Goal: Communication & Community: Answer question/provide support

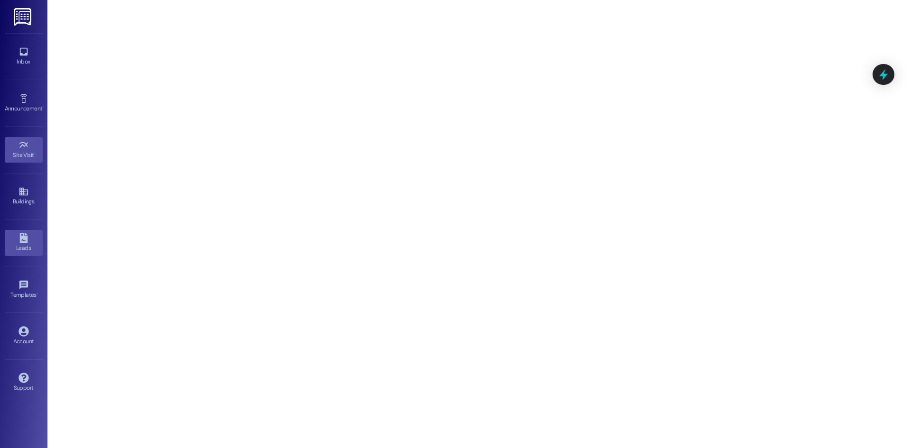
click at [24, 244] on div "Leads" at bounding box center [23, 247] width 47 height 9
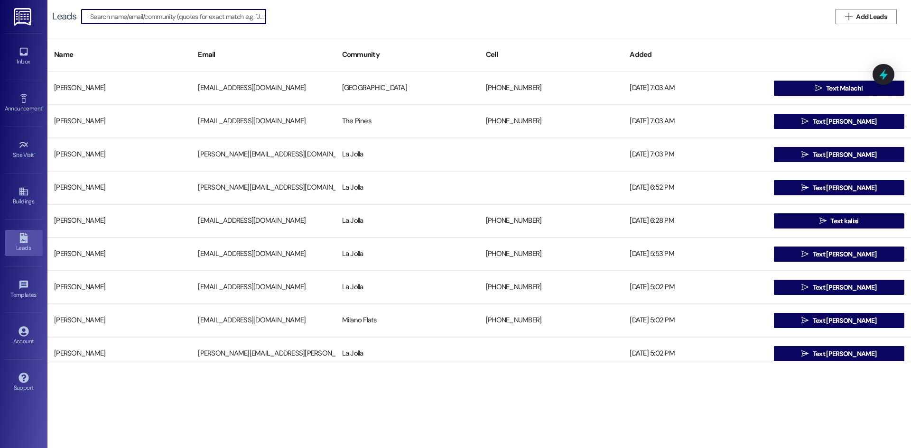
click at [32, 240] on link "Leads" at bounding box center [24, 243] width 38 height 26
click at [122, 18] on input at bounding box center [177, 16] width 175 height 13
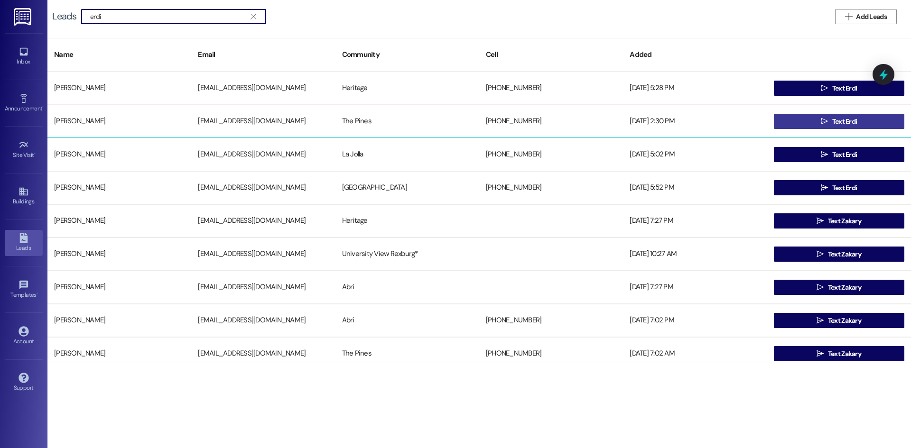
type input "erdi"
click at [811, 123] on button " Text Erdi" at bounding box center [839, 121] width 130 height 15
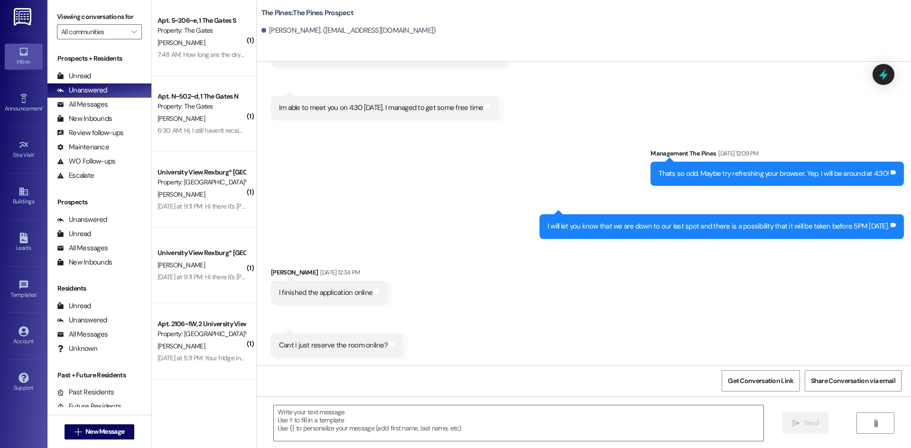
scroll to position [1368, 0]
click at [355, 424] on textarea at bounding box center [518, 424] width 489 height 36
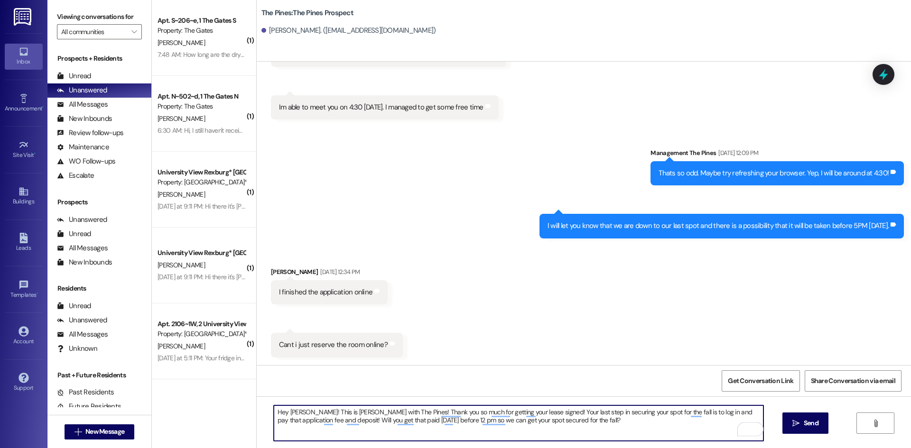
click at [527, 422] on textarea "Hey Erdi! This is Kate with The Pines! Thank you so much for getting your lease…" at bounding box center [518, 424] width 489 height 36
drag, startPoint x: 548, startPoint y: 413, endPoint x: 631, endPoint y: 409, distance: 82.6
click at [629, 415] on textarea "Hey Erdi! This is Kate with The Pines! Thank you so much for getting your lease…" at bounding box center [518, 424] width 489 height 36
click at [632, 410] on textarea "Hey Erdi! This is Kate with The Pines! Thank you so much for getting your lease…" at bounding box center [518, 424] width 489 height 36
click at [293, 421] on textarea "Hey Erdi! This is Kate with The Pines! Thank you so much for getting your lease…" at bounding box center [518, 424] width 489 height 36
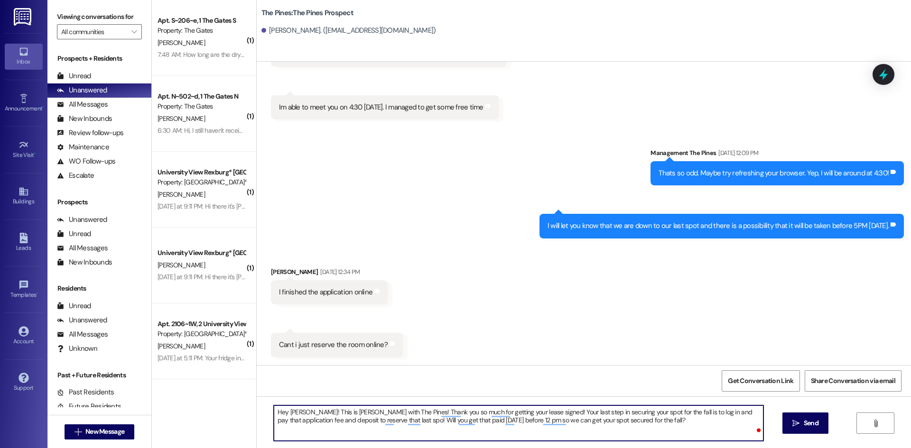
type textarea "Hey Erdi! This is Kate with The Pines! Thank you so much for getting your lease…"
click at [353, 411] on textarea "Hey Erdi! This is Kate with The Pines! Thank you so much for getting your lease…" at bounding box center [518, 424] width 489 height 36
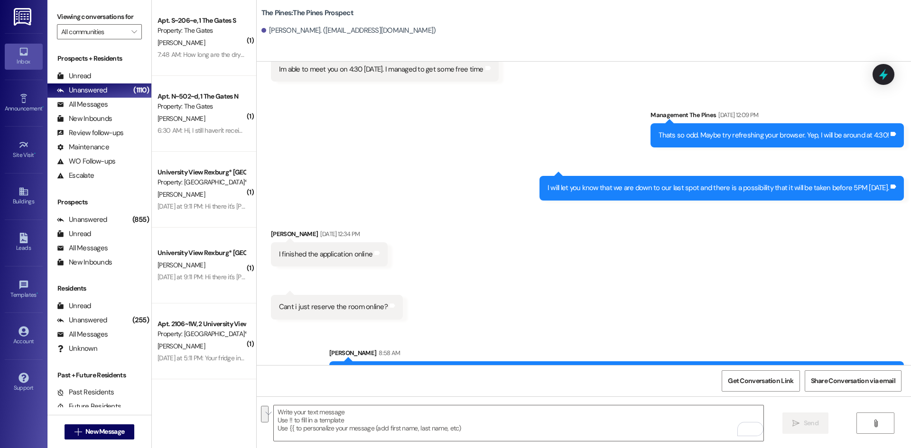
scroll to position [1444, 0]
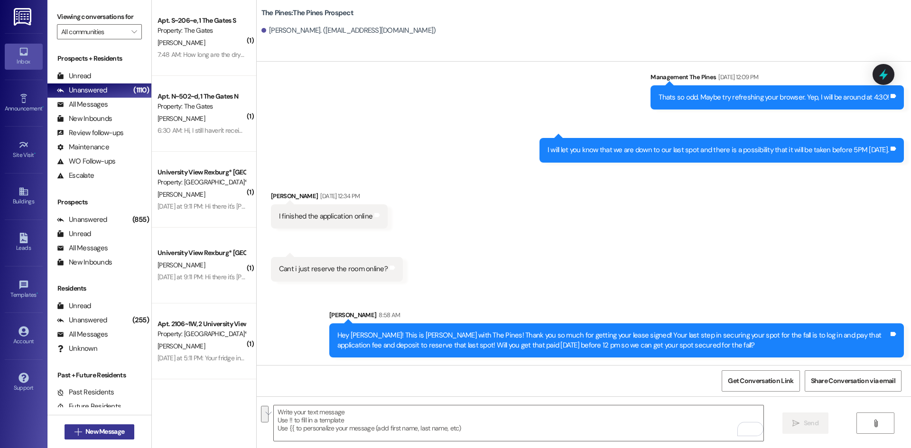
click at [85, 432] on span "New Message" at bounding box center [104, 432] width 39 height 10
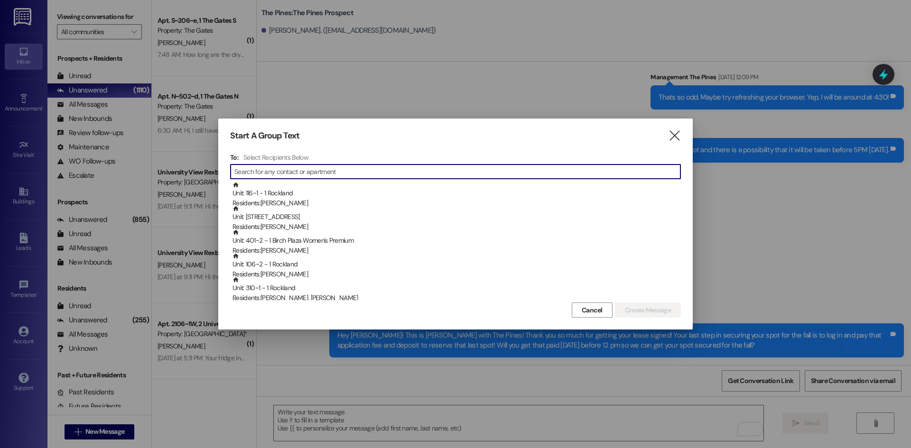
click at [333, 166] on div "To: Select Recipients Below  Unit: 116~1 - 1 Rockland Residents: Dumoluhle Dub…" at bounding box center [455, 226] width 451 height 147
click at [333, 167] on input at bounding box center [457, 171] width 446 height 13
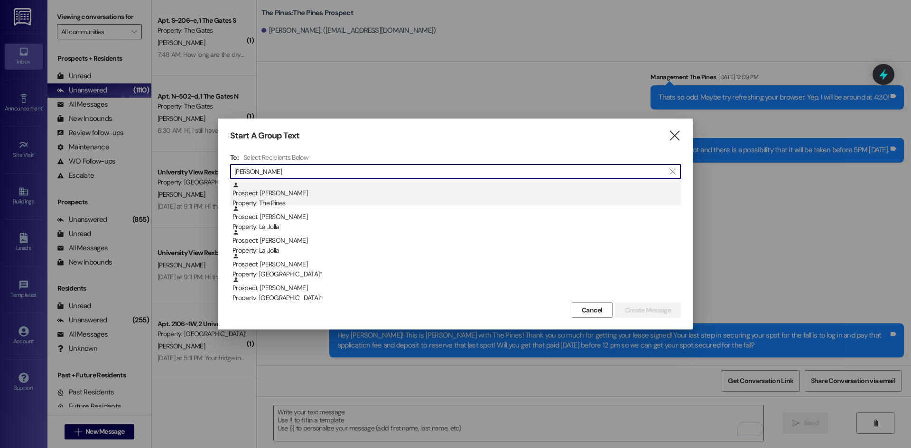
type input "tyler sch"
click at [288, 199] on div "Property: The Pines" at bounding box center [456, 203] width 448 height 10
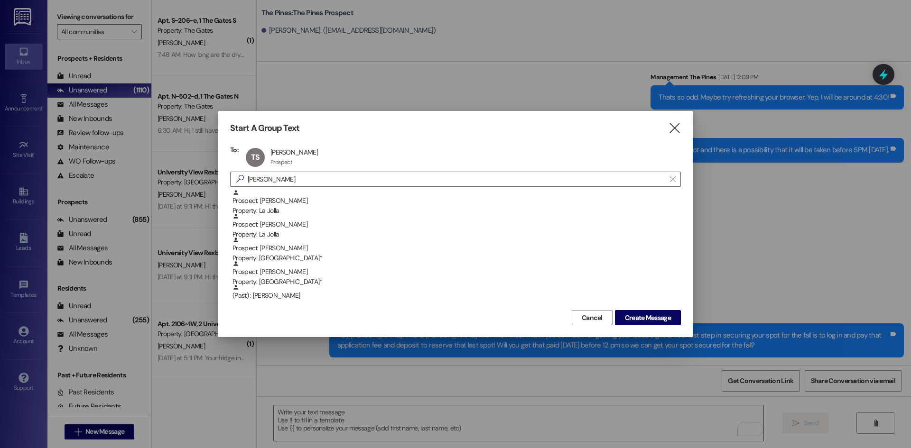
drag, startPoint x: 605, startPoint y: 314, endPoint x: 621, endPoint y: 317, distance: 17.0
click at [607, 314] on button "Cancel" at bounding box center [592, 317] width 41 height 15
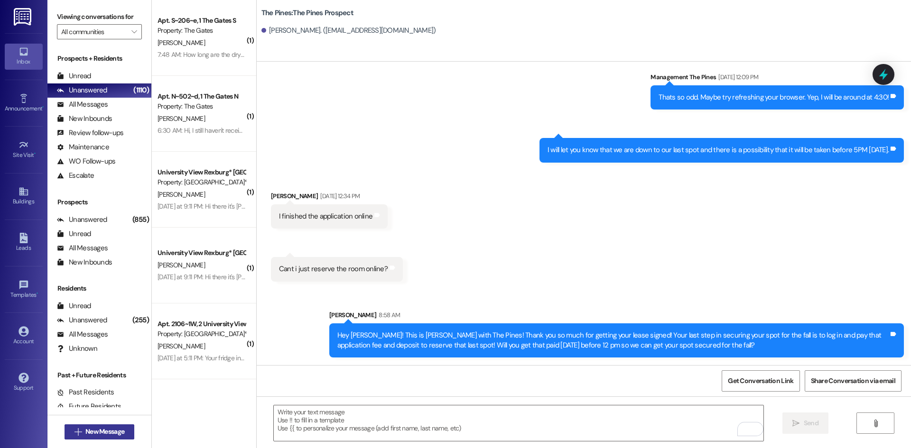
click at [89, 425] on button " New Message" at bounding box center [100, 432] width 70 height 15
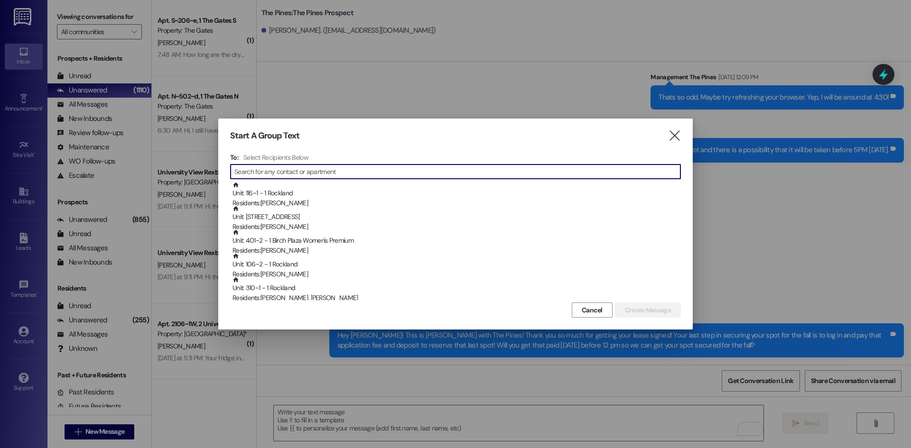
click at [347, 167] on input at bounding box center [457, 171] width 446 height 13
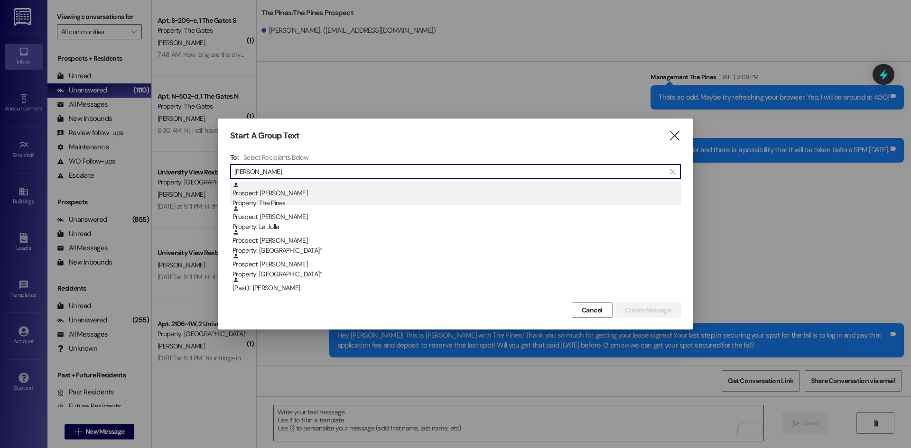
type input "tyler schu"
click at [264, 202] on div "Property: The Pines" at bounding box center [456, 203] width 448 height 10
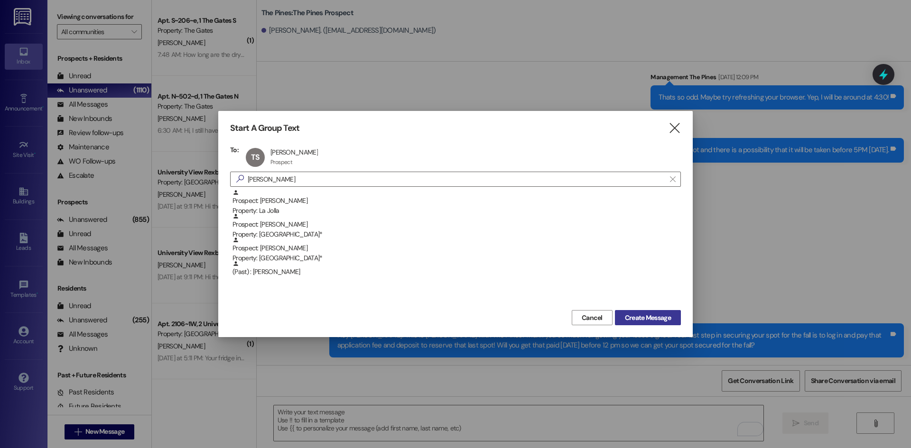
click at [648, 319] on span "Create Message" at bounding box center [648, 318] width 46 height 10
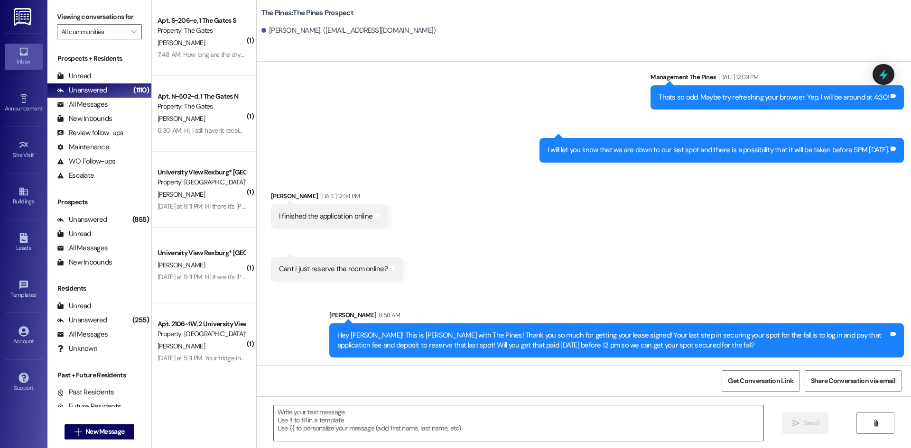
scroll to position [843, 0]
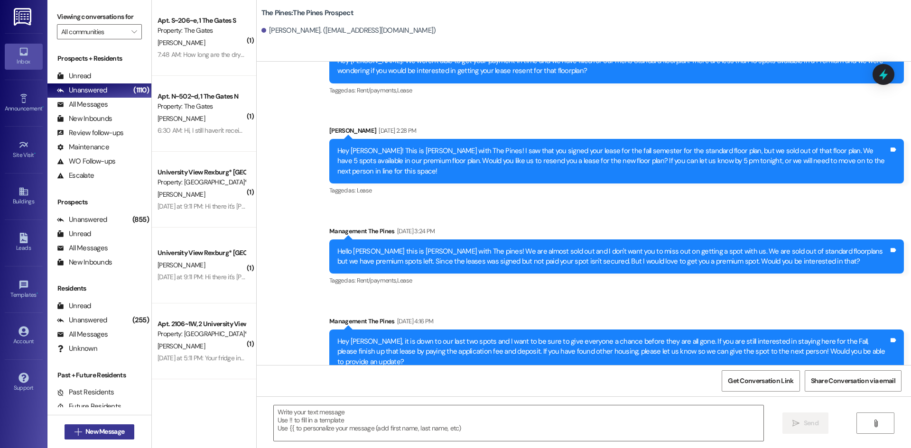
click at [85, 430] on span "New Message" at bounding box center [104, 432] width 39 height 10
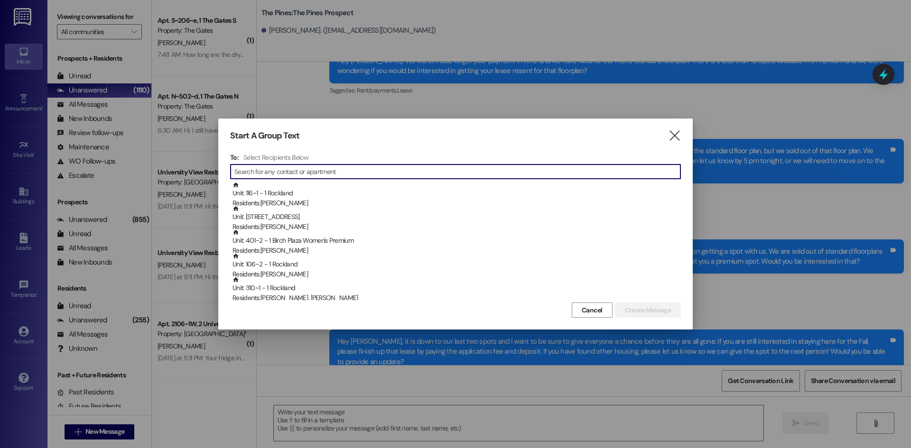
click at [301, 172] on input at bounding box center [457, 171] width 446 height 13
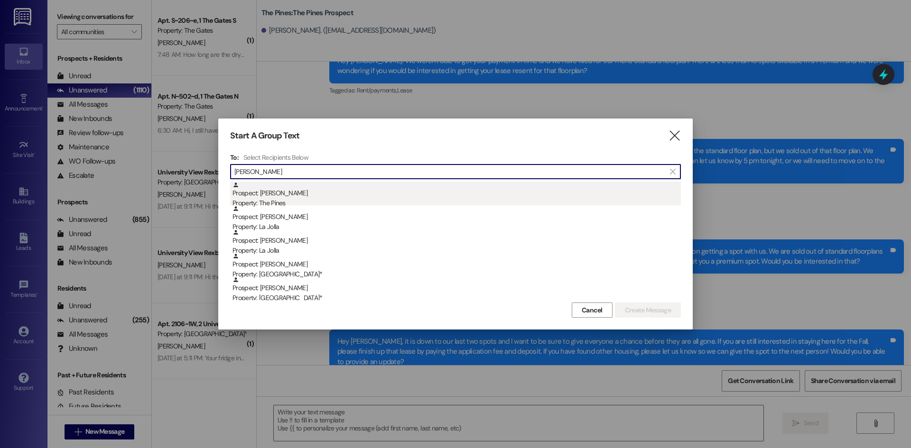
type input "tyler sch"
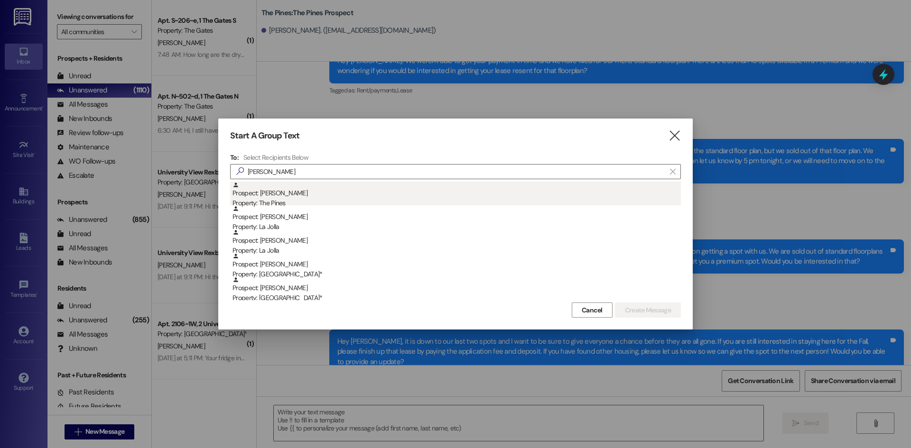
click at [288, 192] on div "Prospect: Tyler Schuck Property: The Pines" at bounding box center [456, 195] width 448 height 27
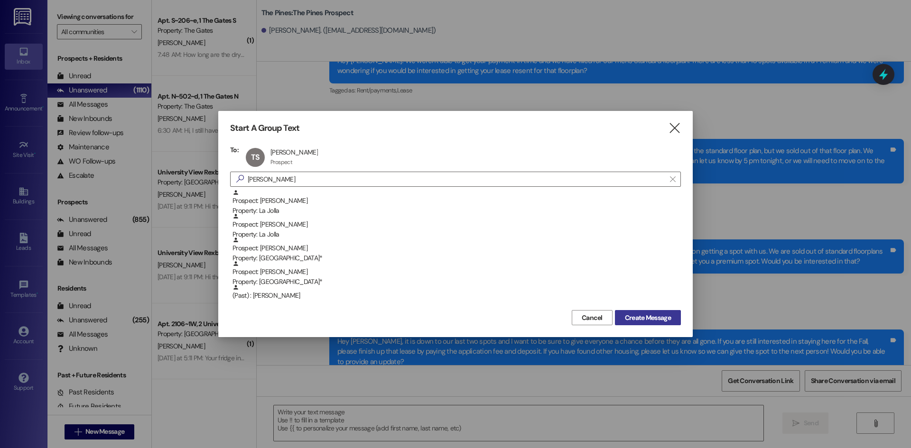
click at [649, 315] on span "Create Message" at bounding box center [648, 318] width 46 height 10
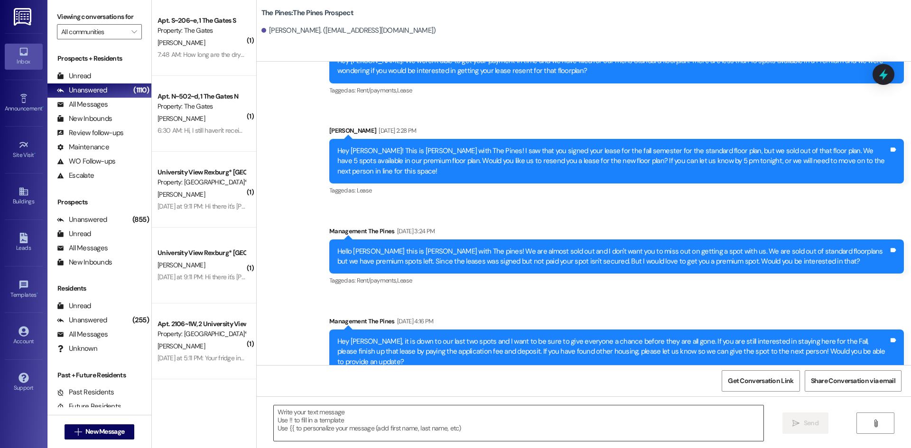
click at [370, 420] on textarea at bounding box center [518, 424] width 489 height 36
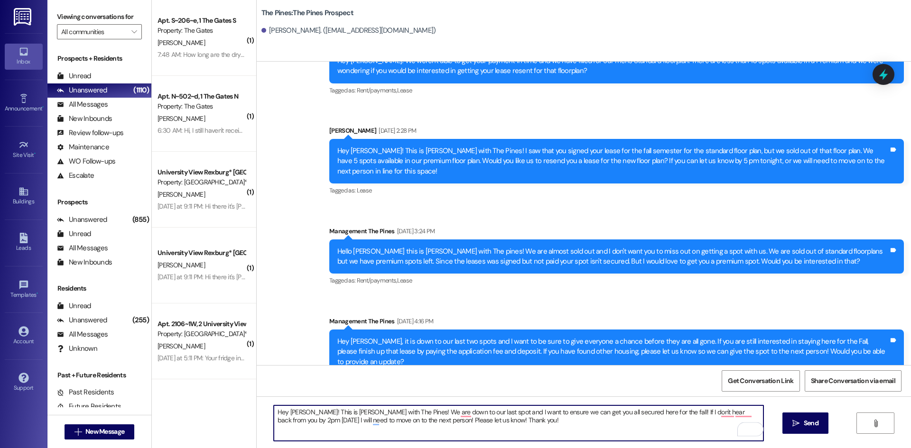
click at [391, 423] on textarea "Hey Tyler! This is Kate with The Pines! We are down to our last spot and I want…" at bounding box center [518, 424] width 489 height 36
type textarea "Hey Tyler! This is Kate with The Pines! We are down to our last spot and I want…"
click at [803, 418] on button " Send" at bounding box center [805, 423] width 46 height 21
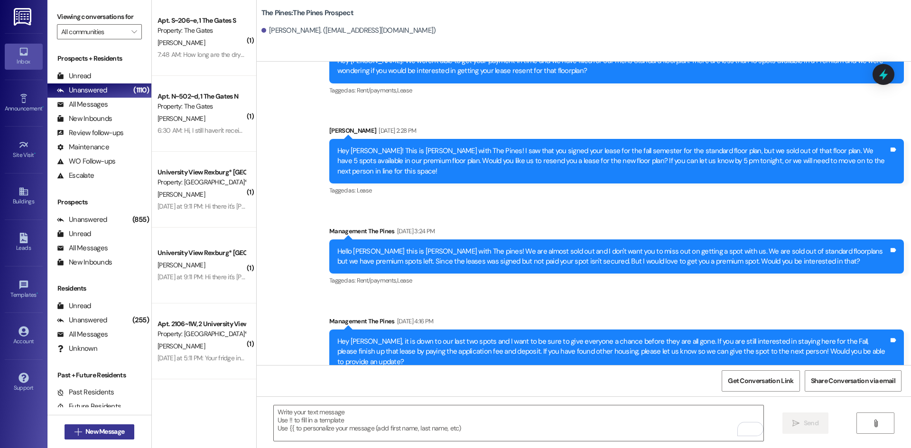
click at [104, 432] on span "New Message" at bounding box center [104, 432] width 39 height 10
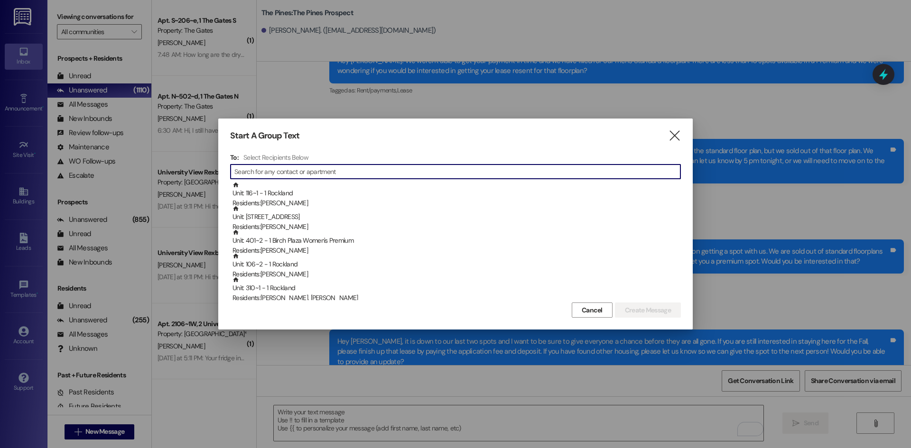
click at [274, 172] on input at bounding box center [457, 171] width 446 height 13
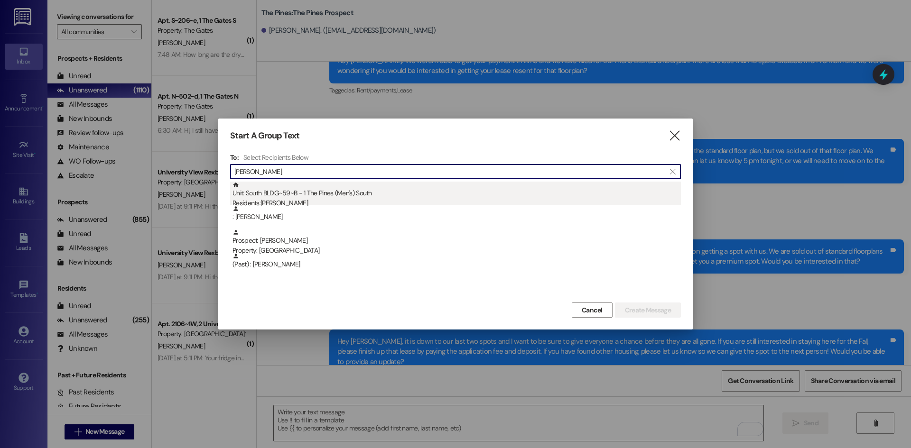
type input "Daniel rios"
click at [277, 202] on div "Residents: Daniel Rios" at bounding box center [456, 203] width 448 height 10
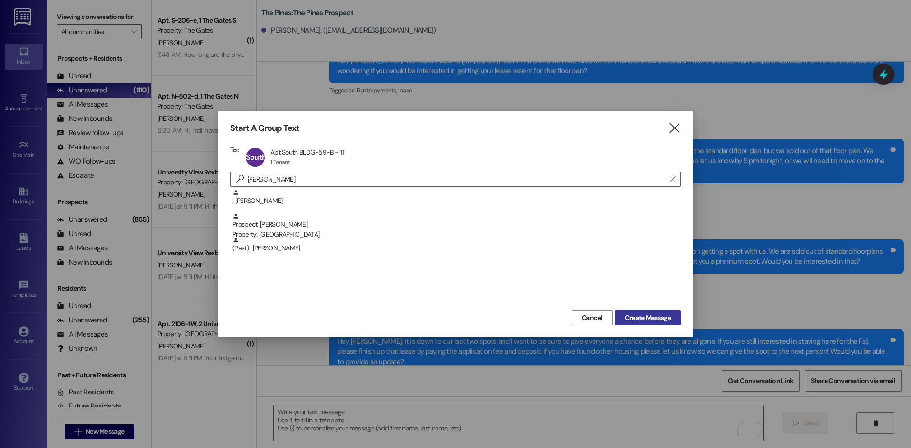
click at [668, 316] on span "Create Message" at bounding box center [648, 318] width 46 height 10
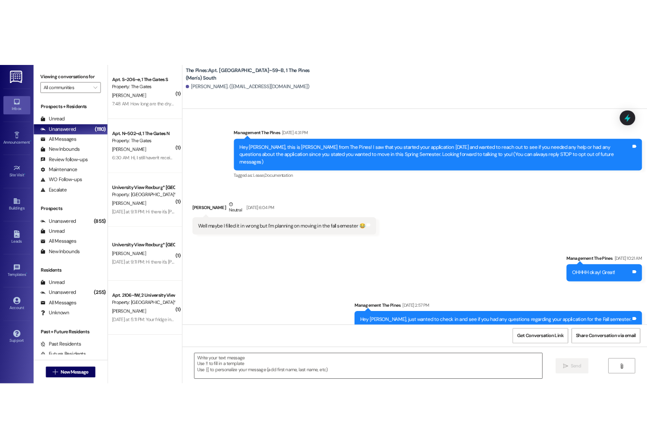
scroll to position [23299, 0]
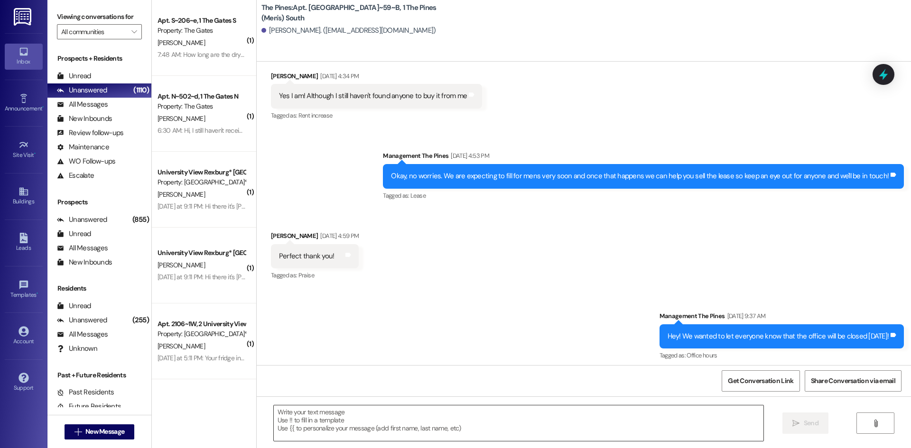
click at [334, 418] on textarea at bounding box center [518, 424] width 489 height 36
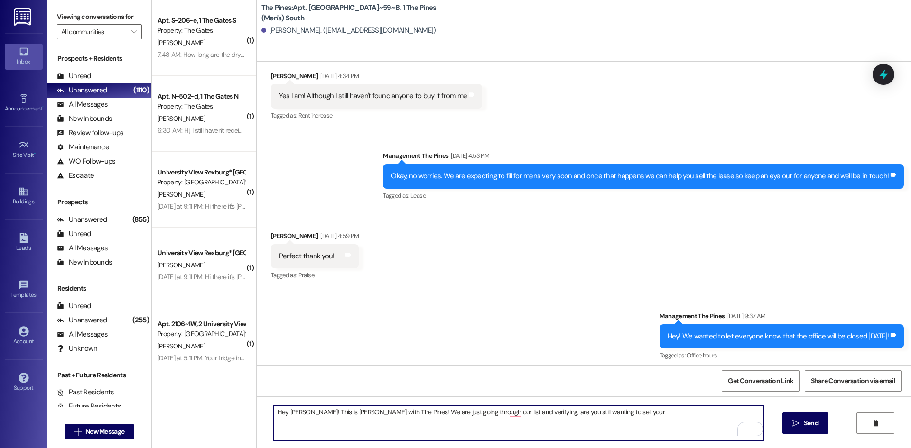
click at [601, 416] on textarea "Hey Daniel! This is Kate with The Pines! We are just going through our list and…" at bounding box center [518, 424] width 489 height 36
drag, startPoint x: 430, startPoint y: 416, endPoint x: 508, endPoint y: 418, distance: 77.8
click at [497, 420] on textarea "Hey Daniel! This is Kate with The Pines! We are just going through our list and…" at bounding box center [518, 424] width 489 height 36
click at [502, 412] on textarea "Hey Daniel! This is Kate with The Pines! We are just going through our list and…" at bounding box center [518, 424] width 489 height 36
click at [729, 412] on textarea "Hey Daniel! This is Kate with The Pines! We are just going through our list and…" at bounding box center [518, 424] width 489 height 36
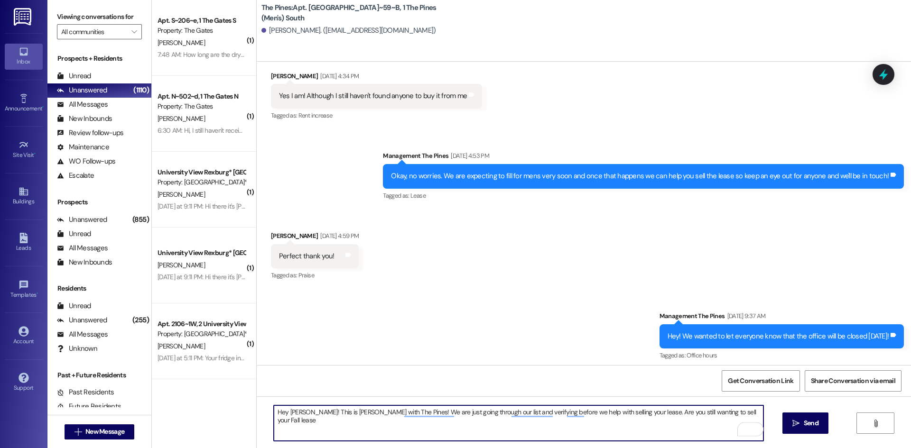
type textarea "Hey Daniel! This is Kate with The Pines! We are just going through our list and…"
click at [686, 417] on textarea "Hey Daniel! This is Kate with The Pines! We are just going through our list and…" at bounding box center [518, 424] width 489 height 36
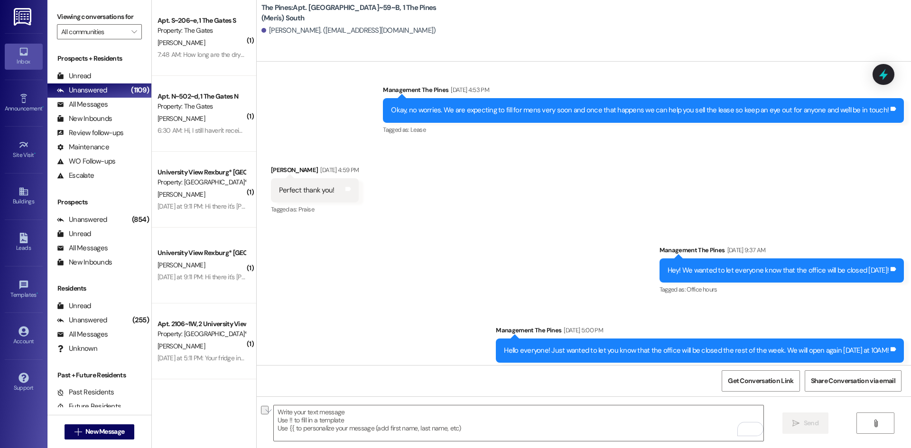
scroll to position [23175, 0]
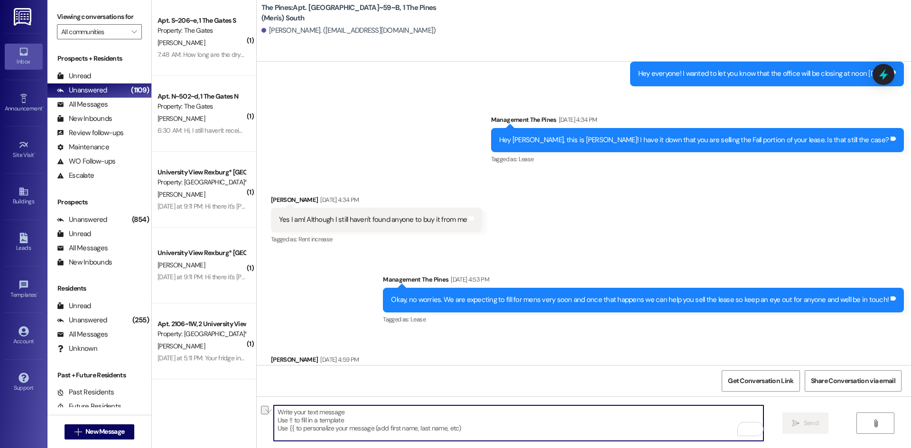
click at [79, 442] on div " New Message" at bounding box center [100, 432] width 70 height 24
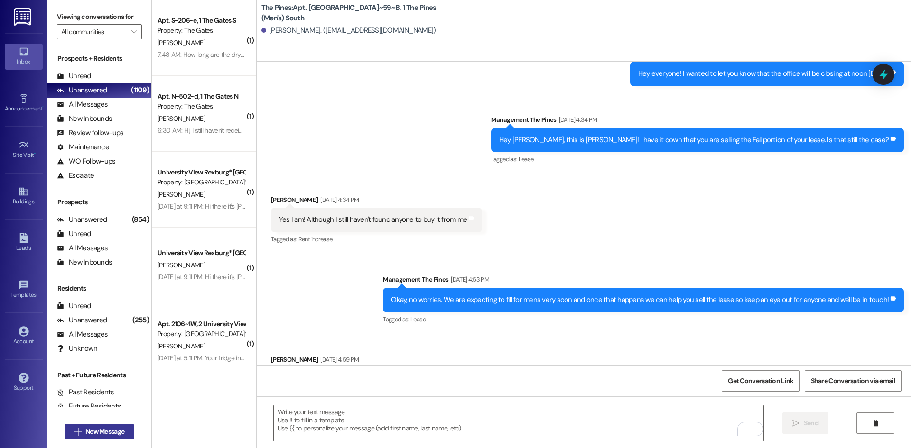
drag, startPoint x: 94, startPoint y: 422, endPoint x: 94, endPoint y: 435, distance: 12.8
click at [94, 422] on div " New Message" at bounding box center [100, 432] width 70 height 24
click at [94, 435] on span "New Message" at bounding box center [104, 432] width 39 height 10
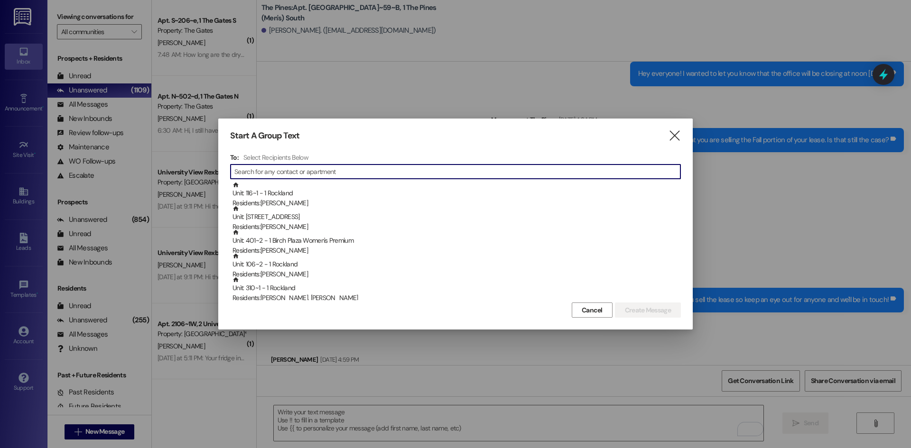
click at [287, 174] on input at bounding box center [457, 171] width 446 height 13
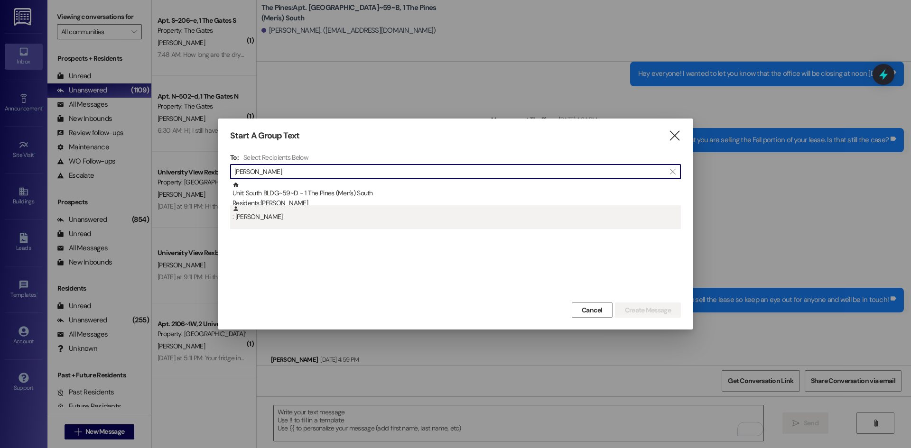
type input "nick alado"
click at [290, 208] on div ": Nickolas Alado" at bounding box center [456, 213] width 448 height 17
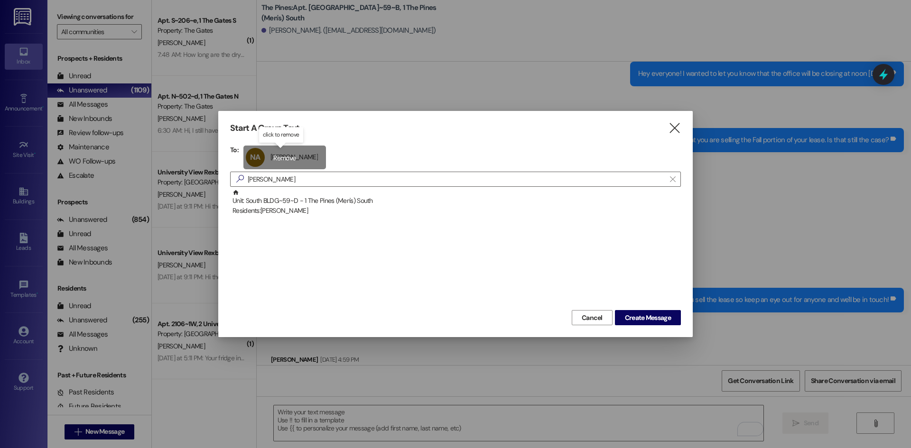
click at [301, 157] on div "NA Nickolas Alado Nickolas Alado click to remove" at bounding box center [284, 158] width 83 height 24
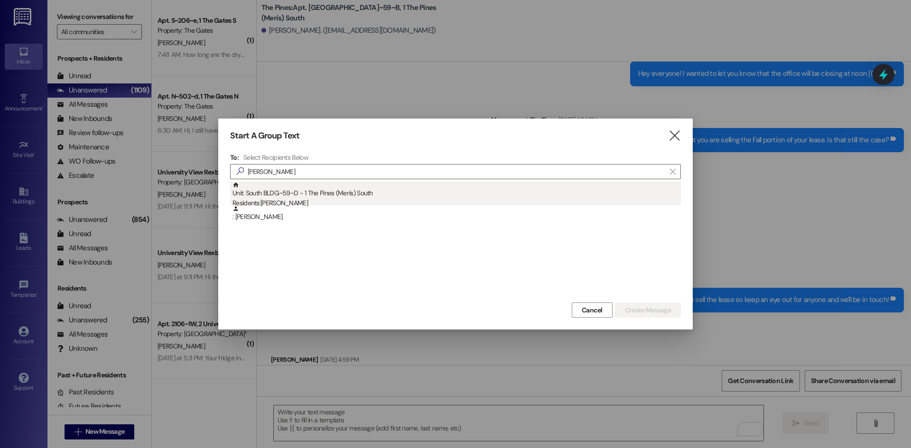
click at [301, 195] on div "Unit: South BLDG~59~D - 1 The Pines (Men's) South Residents: Nickolas Alado" at bounding box center [456, 195] width 448 height 27
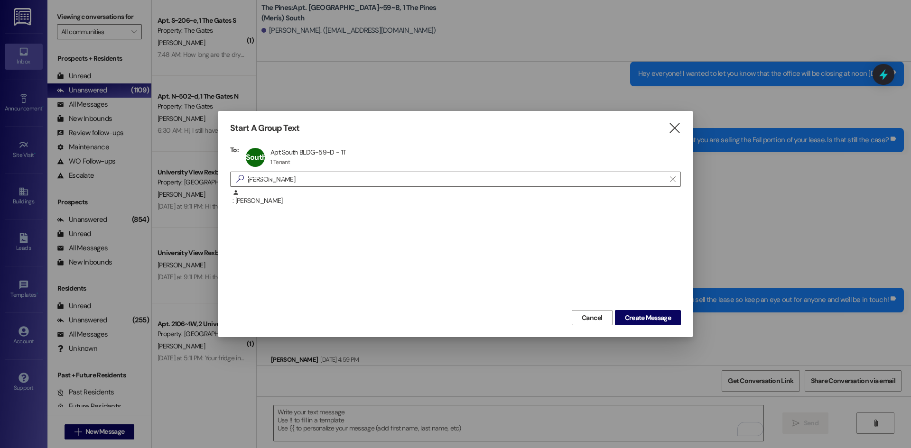
click at [648, 302] on div ": Nickolas Alado" at bounding box center [455, 248] width 451 height 119
click at [651, 315] on span "Create Message" at bounding box center [648, 318] width 46 height 10
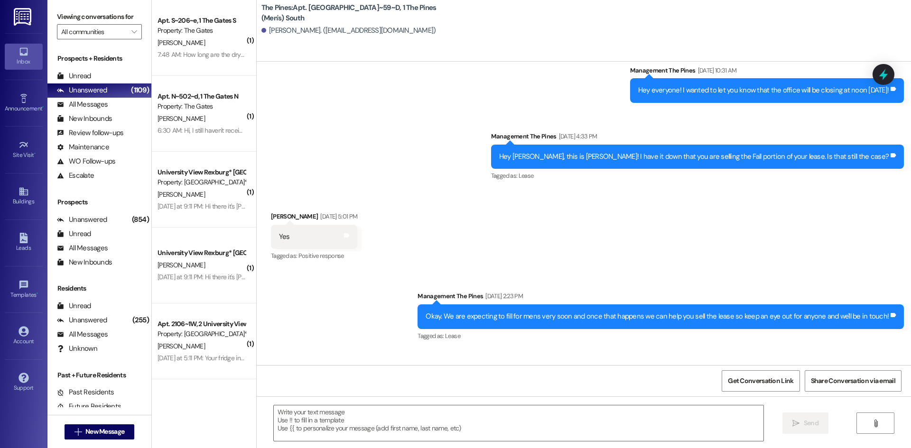
scroll to position [36009, 0]
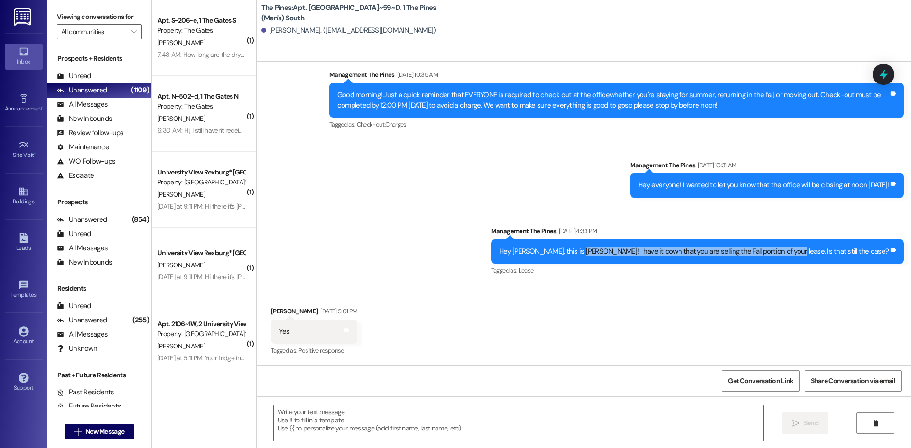
drag, startPoint x: 645, startPoint y: 169, endPoint x: 847, endPoint y: 164, distance: 202.6
click at [847, 240] on div "Hey Nick, this is Tacie! I have it down that you are selling the Fall portion o…" at bounding box center [697, 252] width 413 height 24
click at [852, 285] on div "Received via SMS Nickolas Alado Aug 05, 2025 at 5:01 PM Yes Tags and notes Tagg…" at bounding box center [584, 325] width 654 height 80
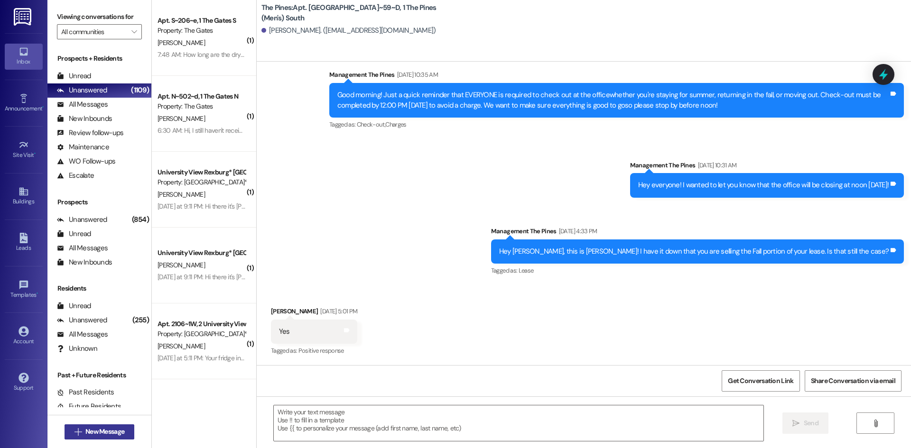
click at [118, 433] on span "New Message" at bounding box center [104, 432] width 39 height 10
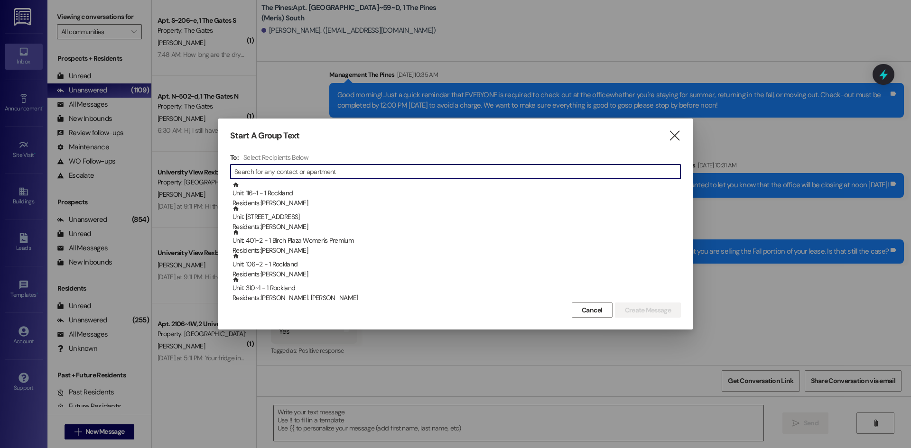
click at [270, 169] on input at bounding box center [457, 171] width 446 height 13
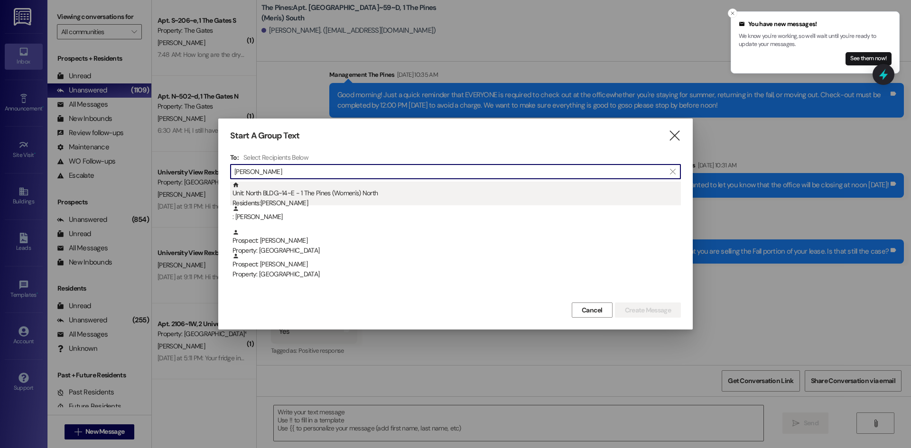
type input "janet boak"
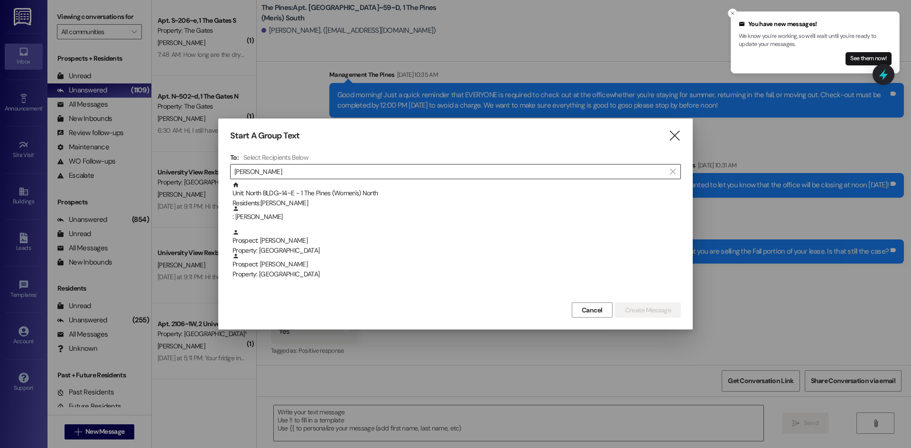
drag, startPoint x: 270, startPoint y: 190, endPoint x: 272, endPoint y: 185, distance: 5.4
click at [270, 190] on div "Unit: North BLDG~14~E - 1 The Pines (Women's) North Residents: JANET BOAKYE" at bounding box center [456, 195] width 448 height 27
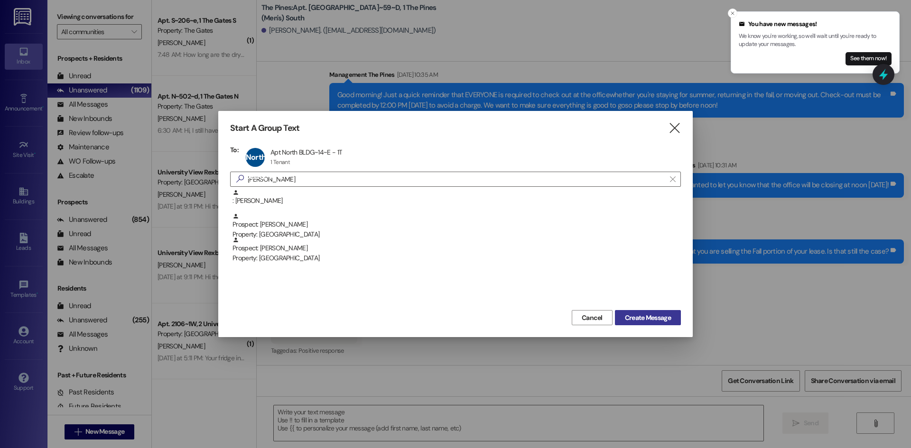
click at [649, 314] on span "Create Message" at bounding box center [648, 318] width 46 height 10
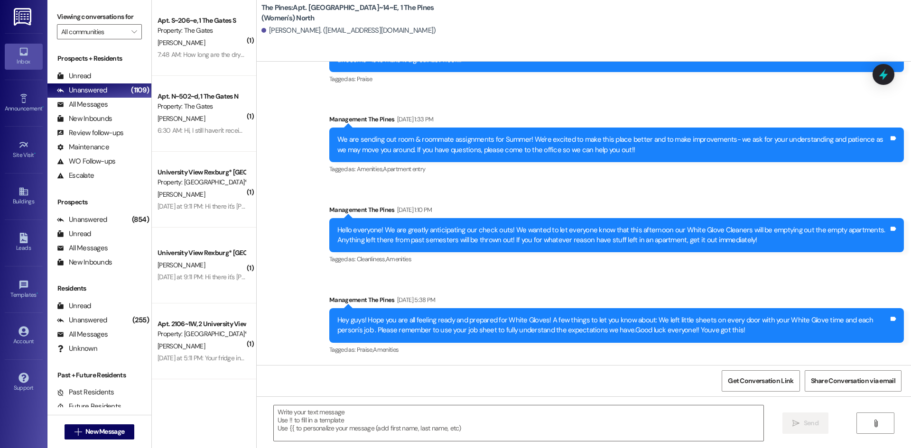
scroll to position [21078, 0]
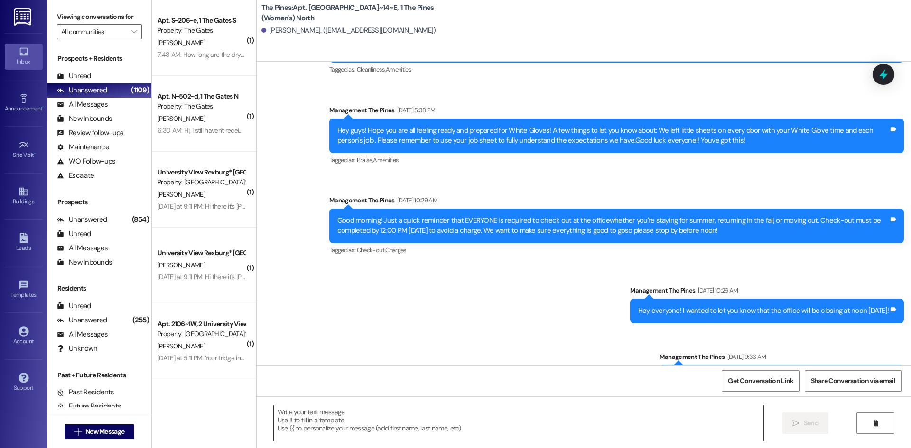
click at [340, 420] on textarea at bounding box center [518, 424] width 489 height 36
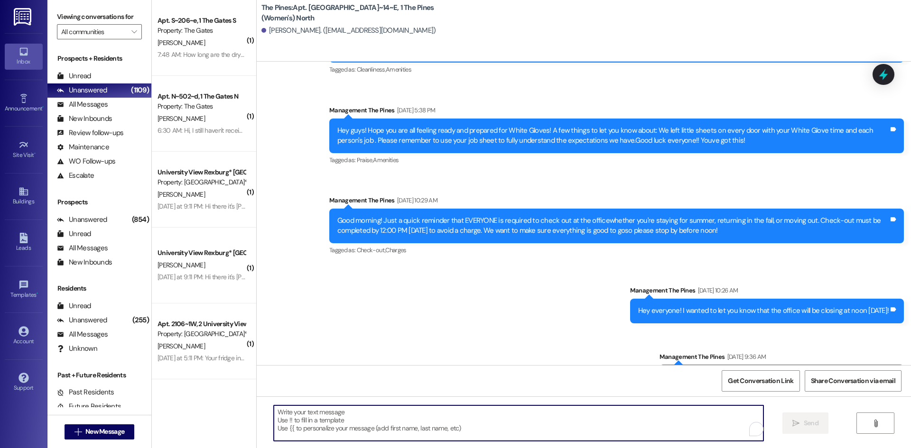
paste textarea "Still wanting to sell"
type textarea "Still wanting to sell"
drag, startPoint x: 322, startPoint y: 410, endPoint x: 238, endPoint y: 408, distance: 83.5
click at [240, 408] on div "( 1 ) Apt. S~206~e, 1 The Gates S Property: The Gates T. Wagner 7:48 AM: How lo…" at bounding box center [531, 224] width 759 height 448
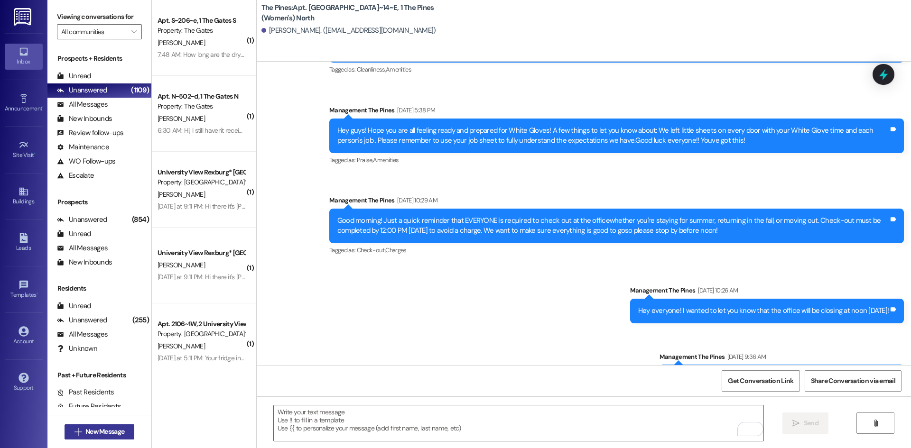
click at [97, 434] on span "New Message" at bounding box center [104, 432] width 39 height 10
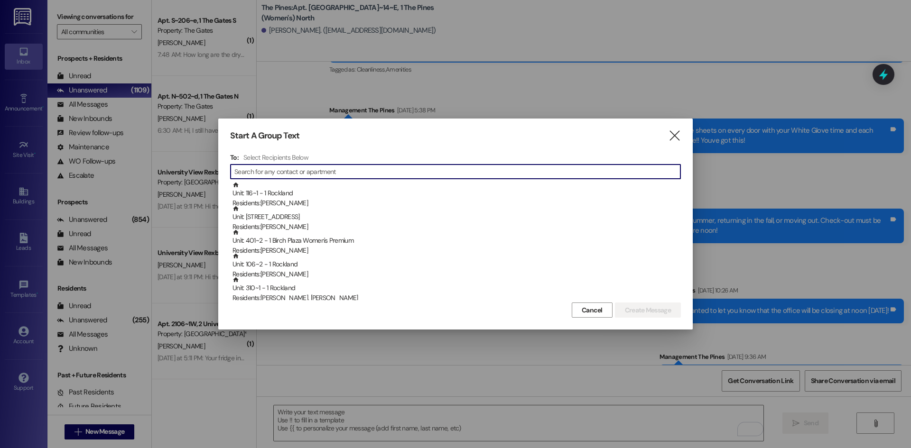
click at [253, 167] on input at bounding box center [457, 171] width 446 height 13
click at [253, 172] on input at bounding box center [457, 171] width 446 height 13
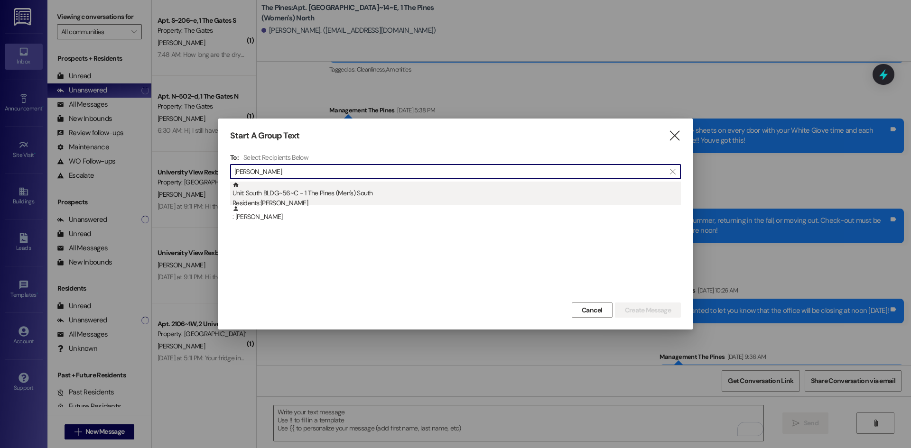
type input "jorge cordo"
click at [272, 195] on div "Unit: South BLDG~56~C - 1 The Pines (Men's) South Residents: Jorge Cordova" at bounding box center [456, 195] width 448 height 27
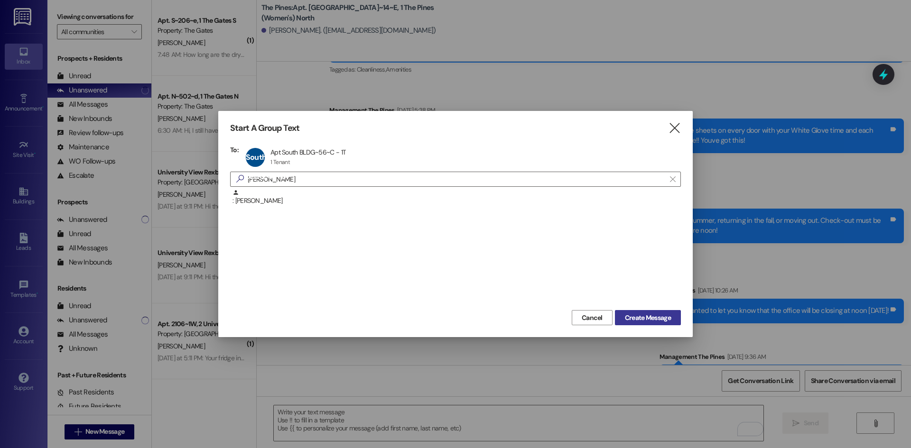
click at [623, 313] on span "Create Message" at bounding box center [648, 318] width 50 height 10
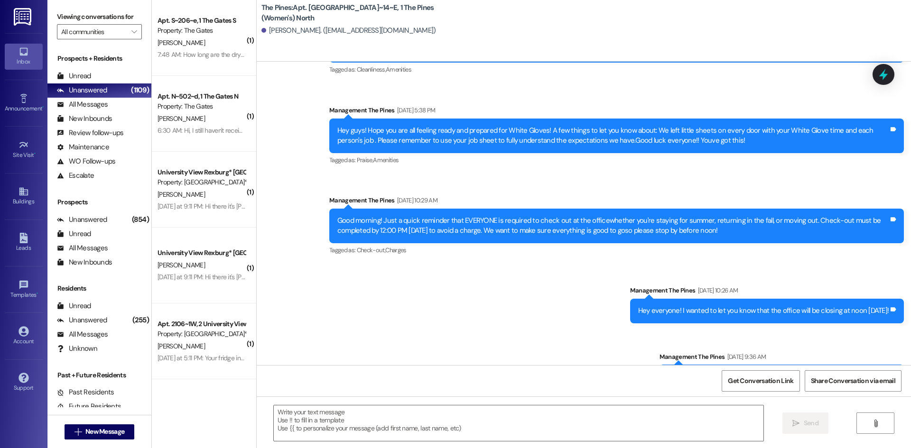
click at [659, 432] on div "Management The Pines Aug 13, 2025 at 4:59 PM" at bounding box center [700, 438] width 408 height 13
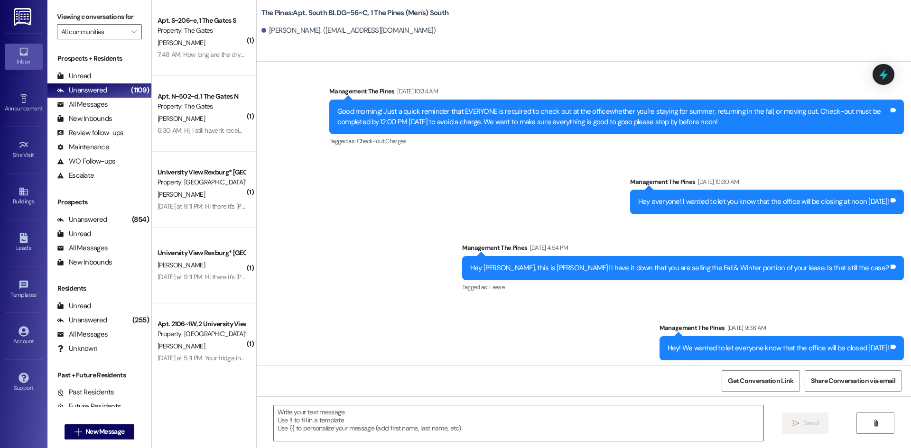
scroll to position [21478, 0]
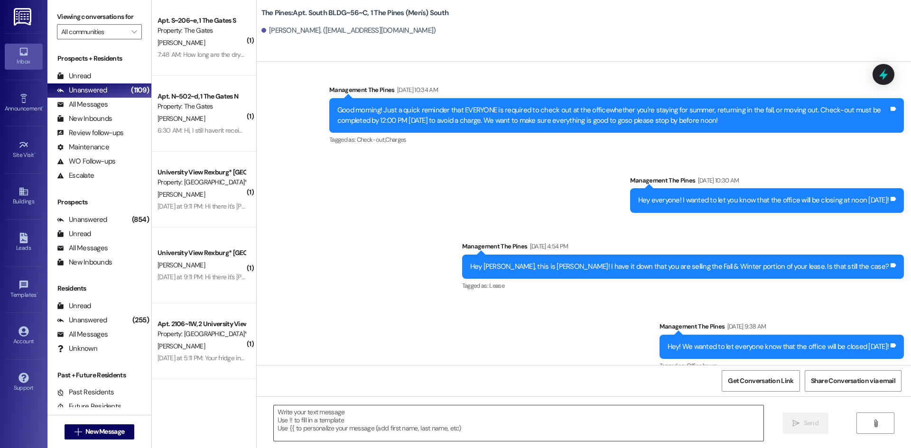
click at [383, 429] on textarea at bounding box center [518, 424] width 489 height 36
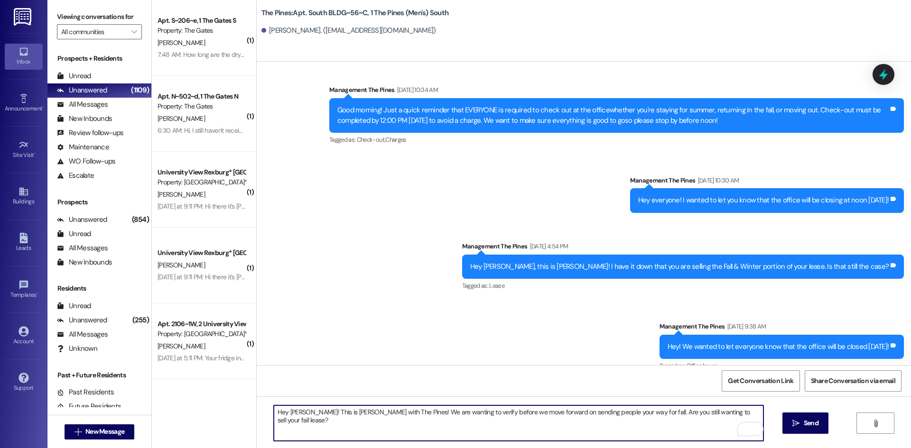
type textarea "Hey Jorge! This is Kate with The Pines! We would like to verify before moving f…"
drag, startPoint x: 741, startPoint y: 412, endPoint x: 251, endPoint y: 392, distance: 489.9
click at [257, 392] on div "Announcement, sent via SMS Management The Pines Aug 13, 2024 at 4:47 PM Hey fri…" at bounding box center [584, 286] width 654 height 448
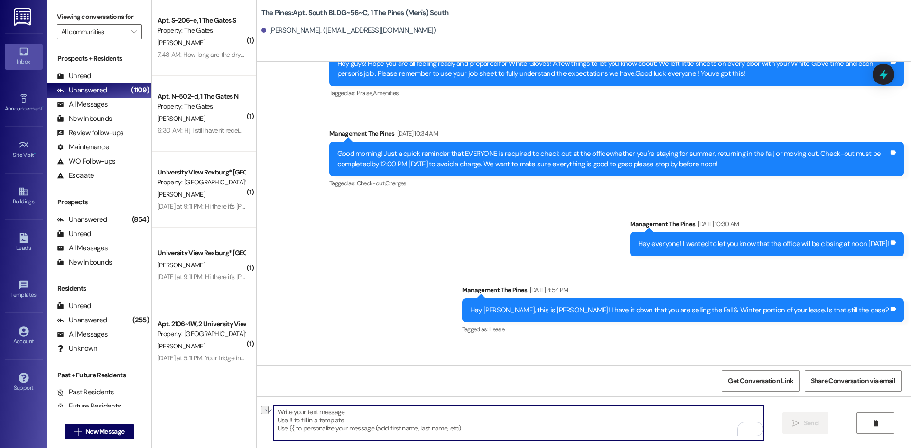
scroll to position [21544, 0]
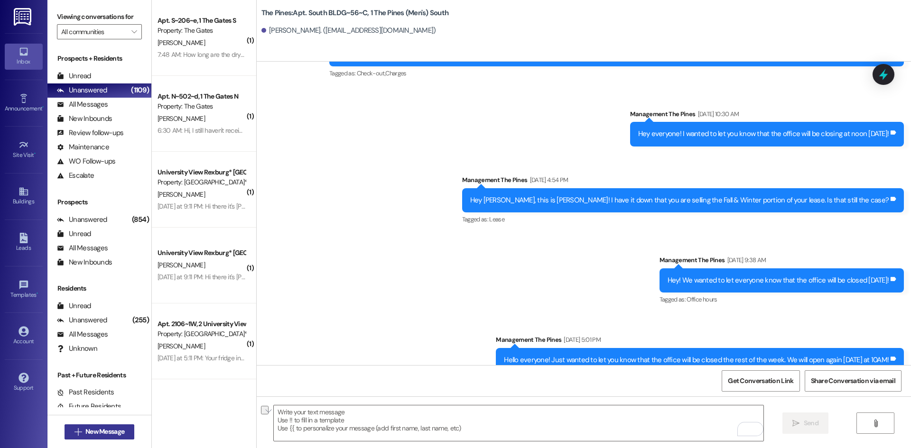
click at [116, 430] on span "New Message" at bounding box center [104, 432] width 39 height 10
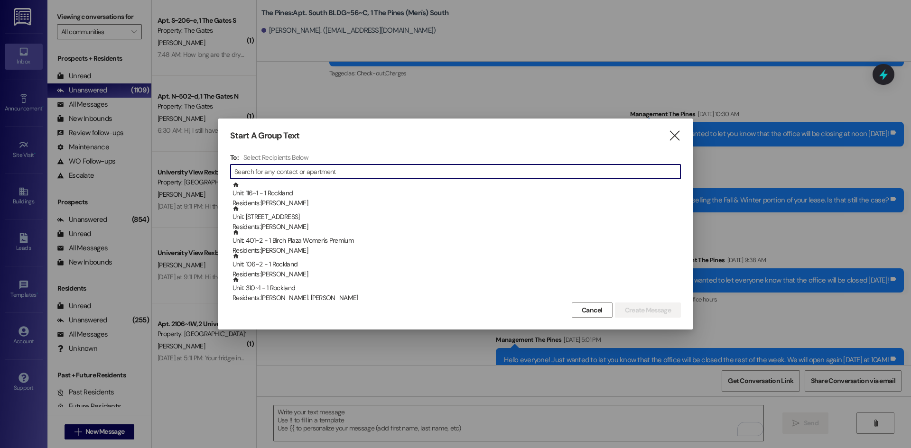
click at [256, 175] on input at bounding box center [457, 171] width 446 height 13
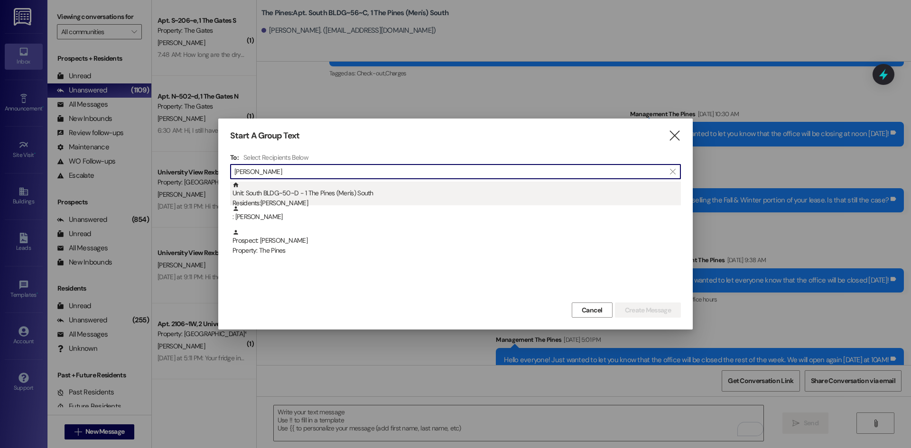
type input "jared dillen"
click at [269, 196] on div "Unit: South BLDG~50~D - 1 The Pines (Men's) South Residents: Jared Dillender" at bounding box center [456, 195] width 448 height 27
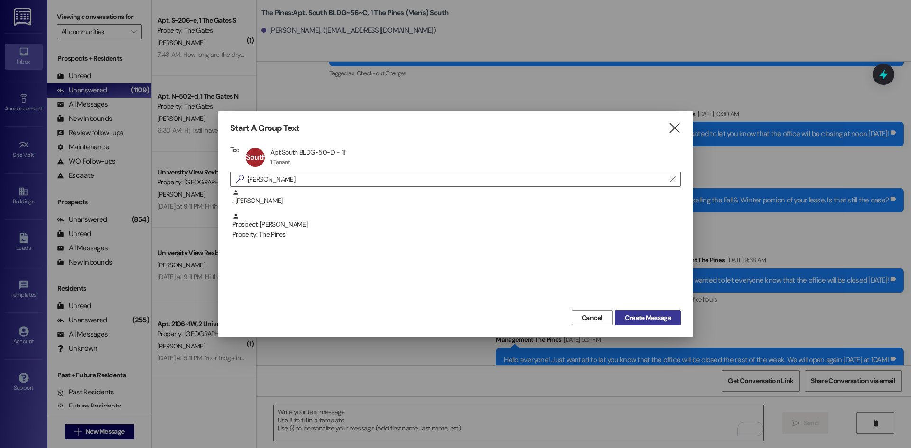
click at [668, 317] on span "Create Message" at bounding box center [648, 318] width 46 height 10
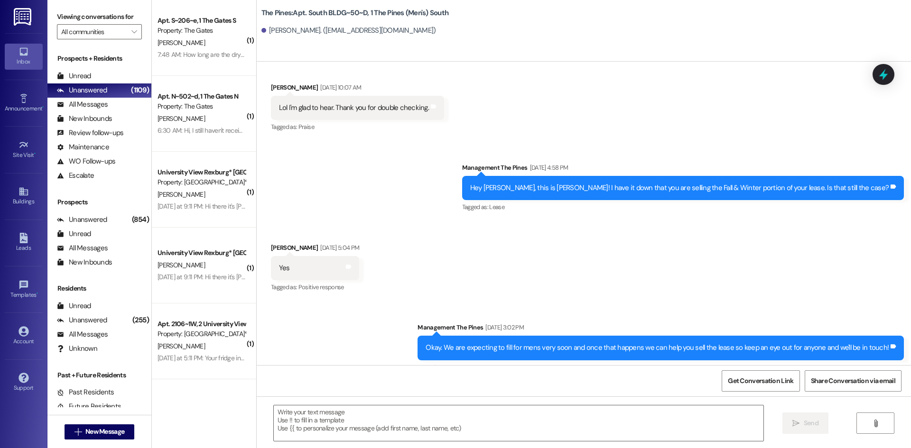
scroll to position [3505, 0]
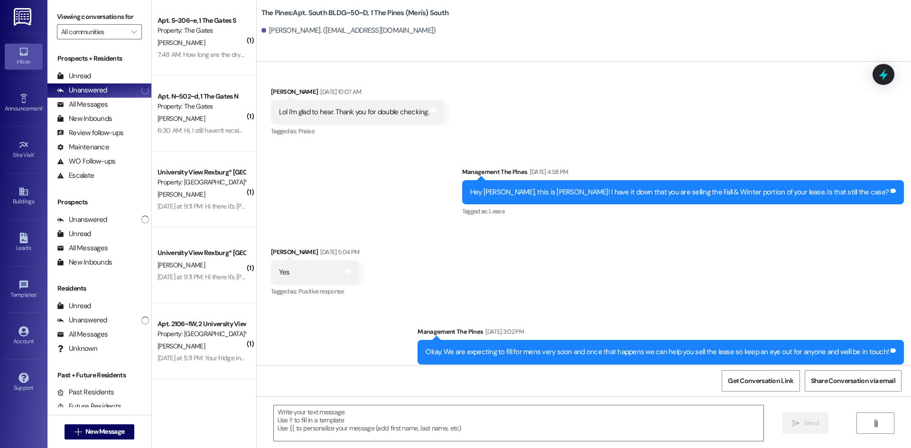
click at [135, 427] on div " New Message" at bounding box center [99, 431] width 104 height 33
click at [121, 427] on span "New Message" at bounding box center [104, 432] width 39 height 10
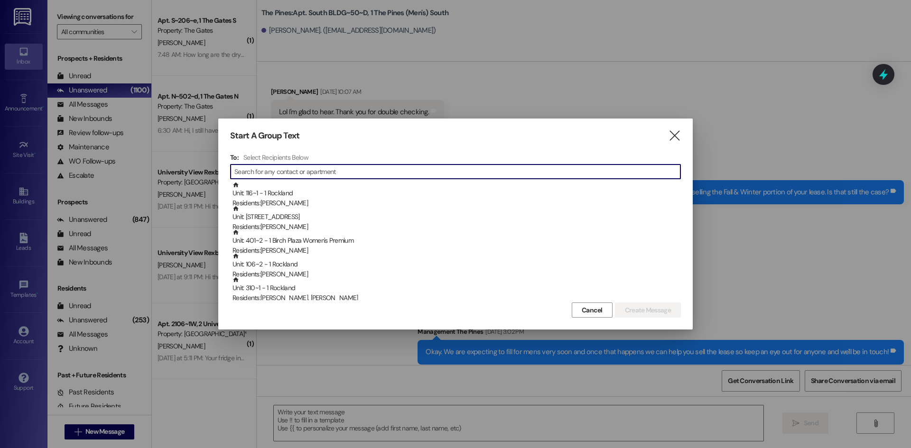
click at [280, 175] on input at bounding box center [457, 171] width 446 height 13
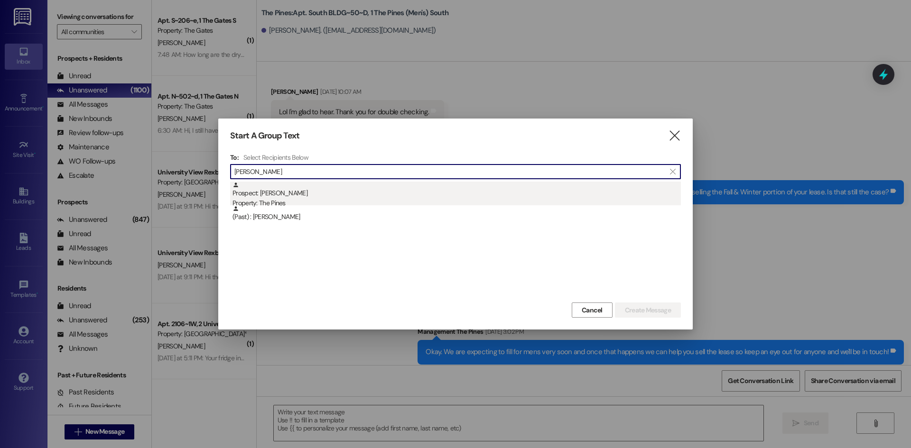
type input "brandon gomez"
click at [269, 195] on div "Prospect: Brandon Gomez Property: The Pines" at bounding box center [456, 195] width 448 height 27
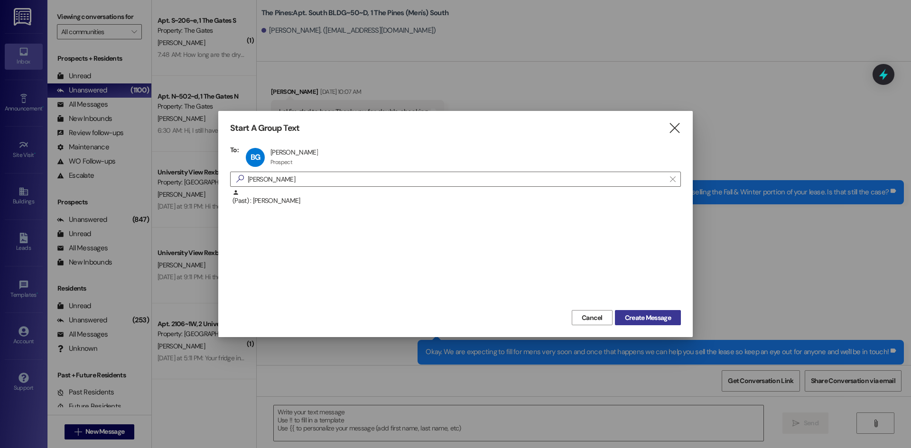
click at [627, 312] on button "Create Message" at bounding box center [648, 317] width 66 height 15
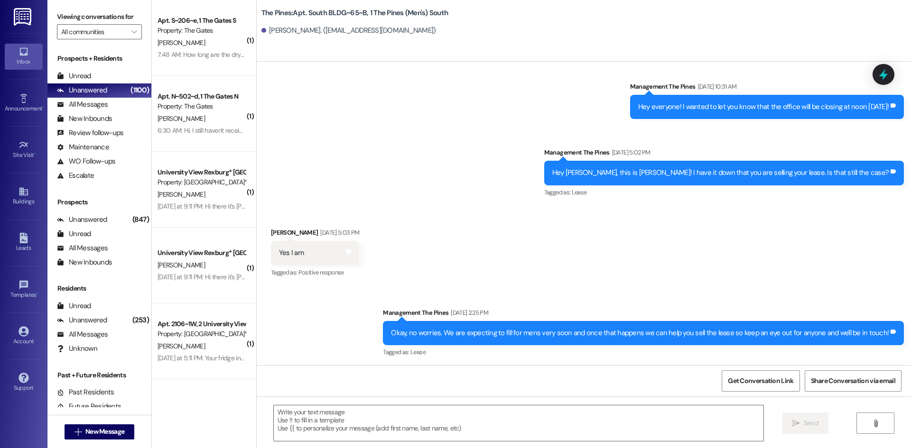
scroll to position [21931, 0]
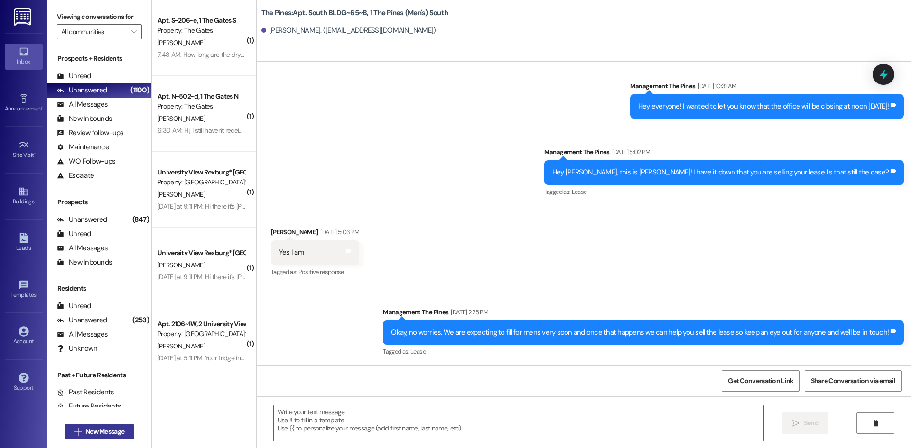
click at [113, 431] on span "New Message" at bounding box center [104, 432] width 39 height 10
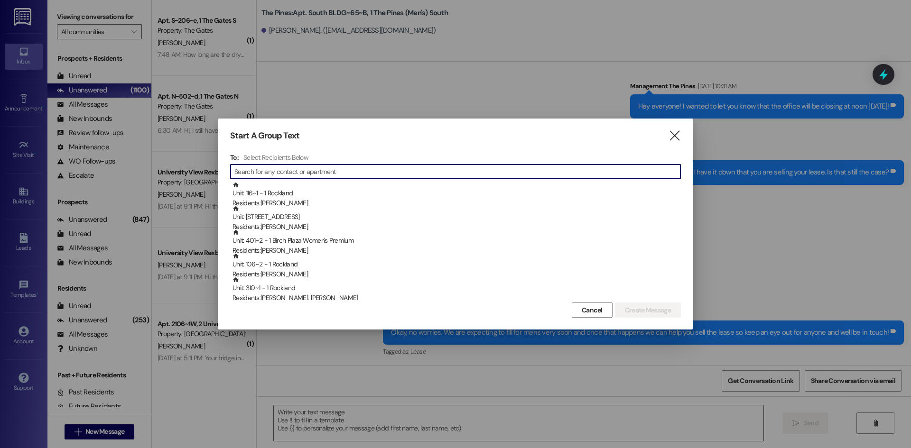
click at [308, 172] on input at bounding box center [457, 171] width 446 height 13
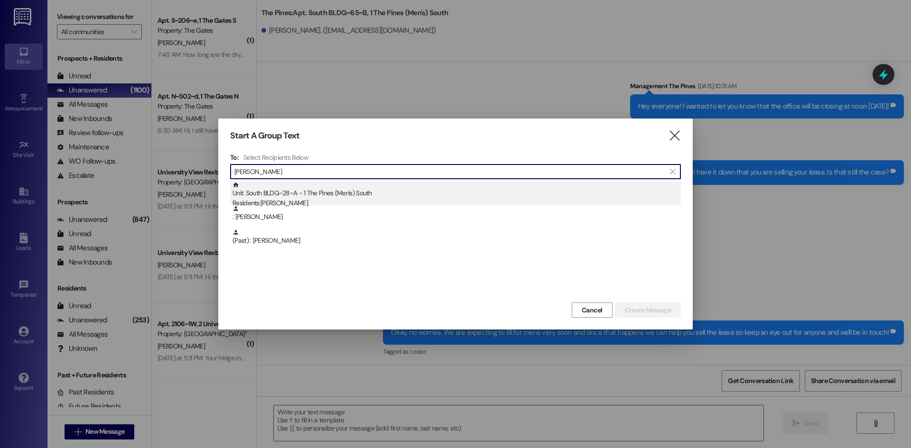
type input "mitchell harmon"
click at [305, 194] on div "Unit: South BLDG~28~A - 1 The Pines (Men's) South Residents: Mitchell Harmon" at bounding box center [456, 195] width 448 height 27
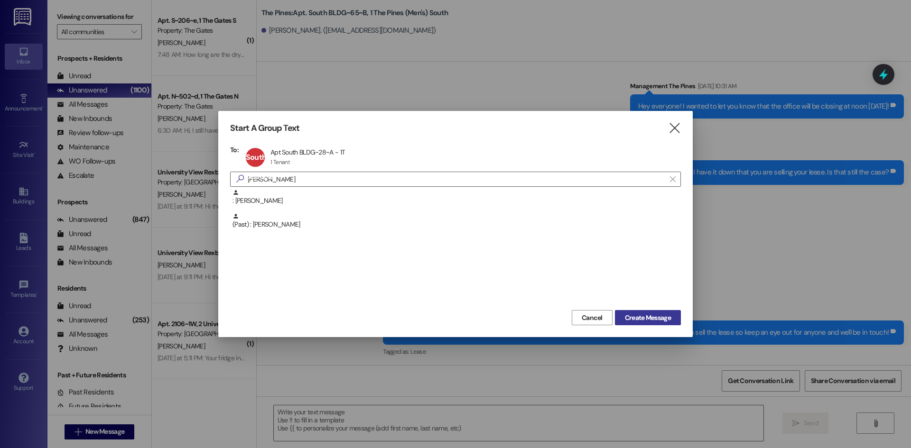
click at [641, 312] on button "Create Message" at bounding box center [648, 317] width 66 height 15
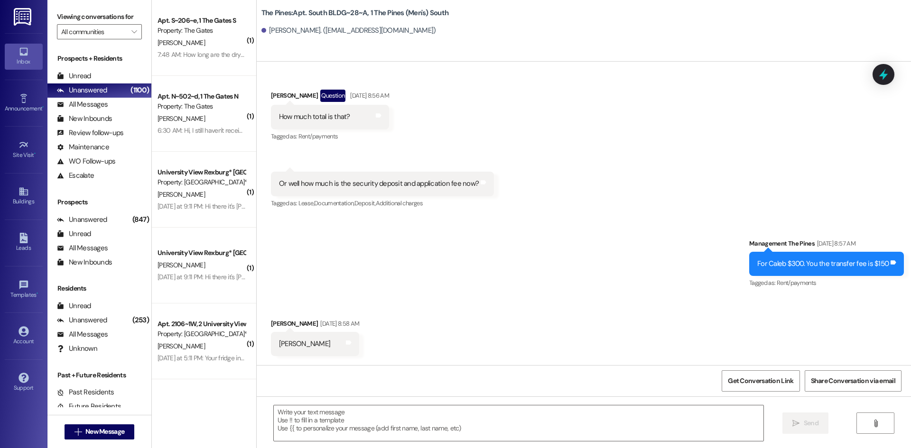
scroll to position [7582, 0]
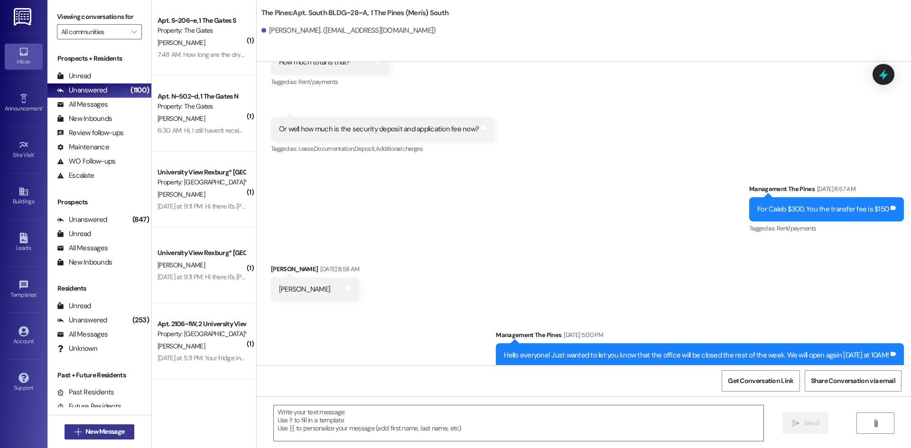
click at [99, 433] on span "New Message" at bounding box center [104, 432] width 39 height 10
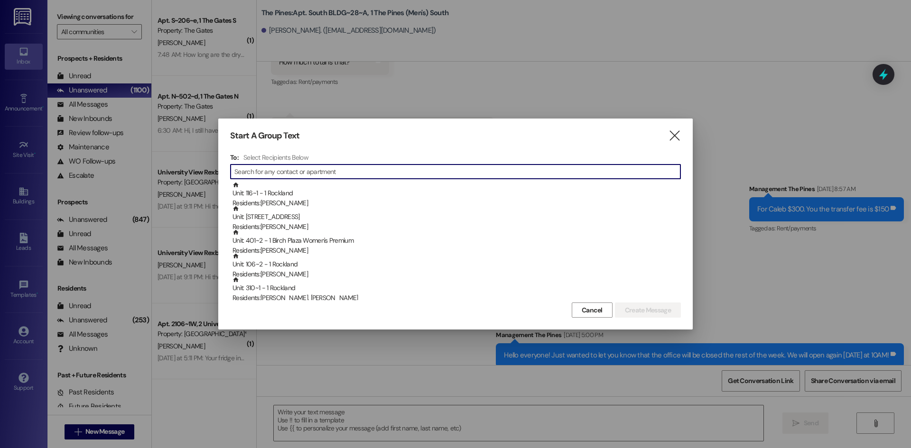
click at [263, 171] on input at bounding box center [457, 171] width 446 height 13
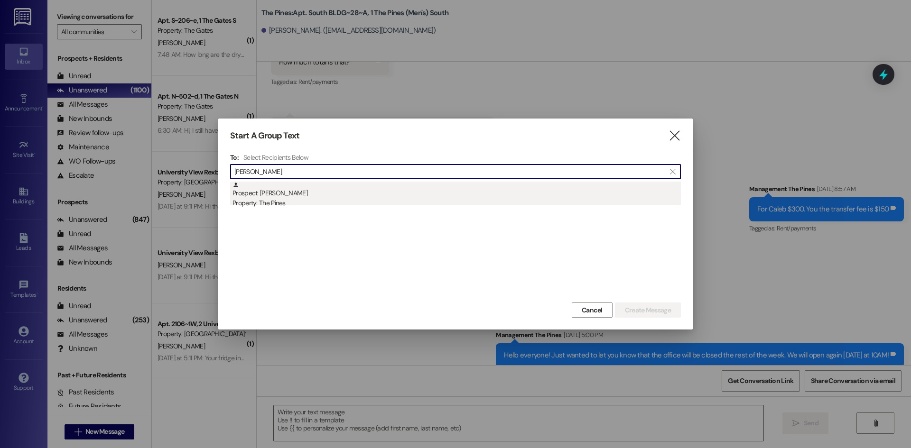
type input "janet obbo"
click at [260, 193] on div "Prospect: Janet Obboh Property: The Pines" at bounding box center [456, 195] width 448 height 27
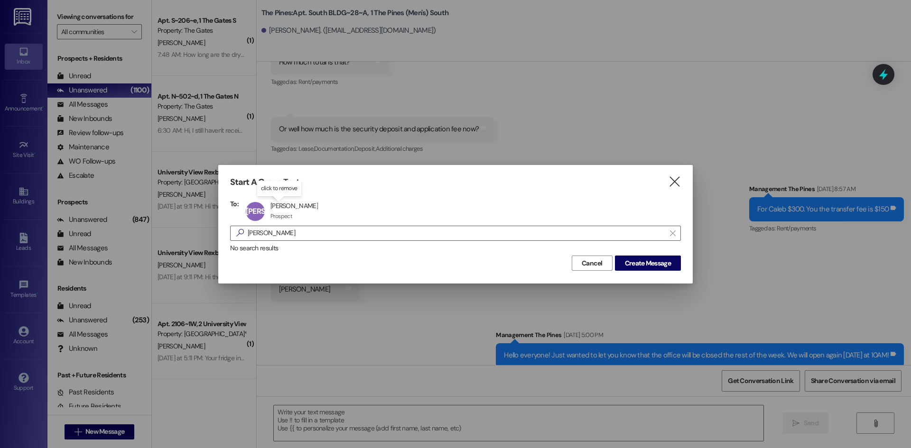
drag, startPoint x: 636, startPoint y: 267, endPoint x: 638, endPoint y: 251, distance: 15.4
click at [636, 266] on span "Create Message" at bounding box center [648, 264] width 46 height 10
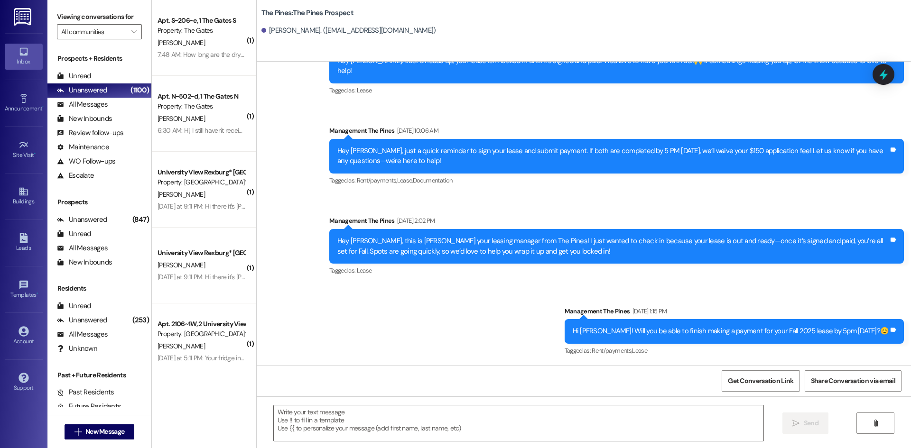
scroll to position [502, 0]
click at [329, 425] on textarea at bounding box center [518, 424] width 489 height 36
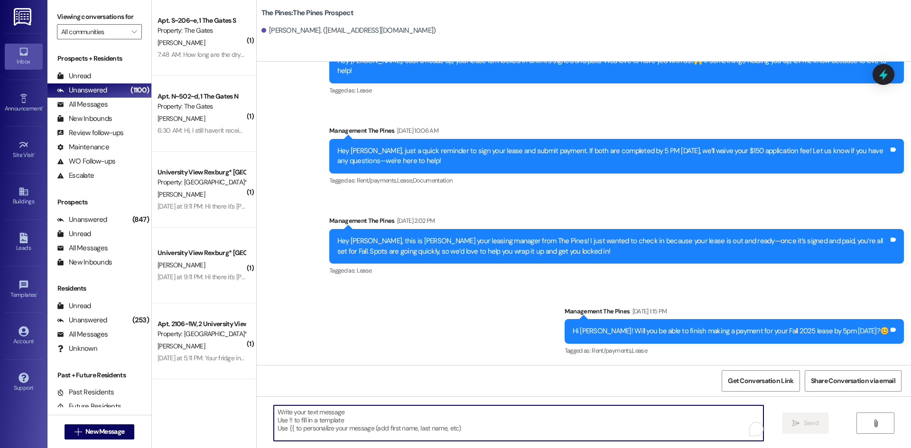
paste textarea "Hey Jorge! This is Kate with The Pines! We would like to verify before moving f…"
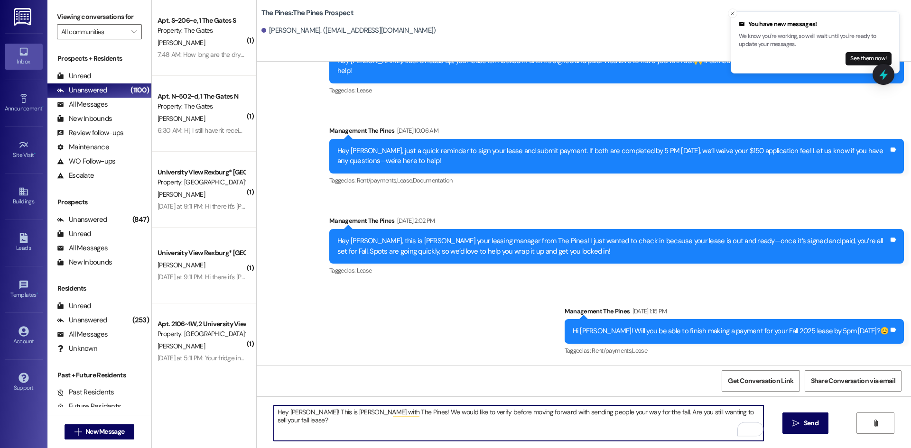
click at [297, 413] on textarea "Hey Jorge! This is Kate with The Pines! We would like to verify before moving f…" at bounding box center [518, 424] width 489 height 36
click at [440, 413] on textarea "Hey [PERSON_NAME]! This is [PERSON_NAME] with The Pines! We would like to verif…" at bounding box center [518, 424] width 489 height 36
type textarea "Hey [PERSON_NAME]! This is [PERSON_NAME] with The Pines! We would like to verif…"
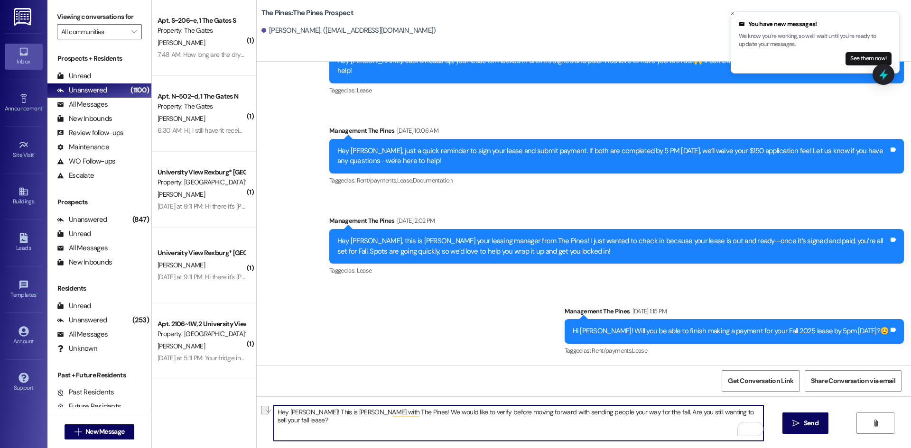
click at [497, 414] on textarea "Hey [PERSON_NAME]! This is [PERSON_NAME] with The Pines! We would like to verif…" at bounding box center [518, 424] width 489 height 36
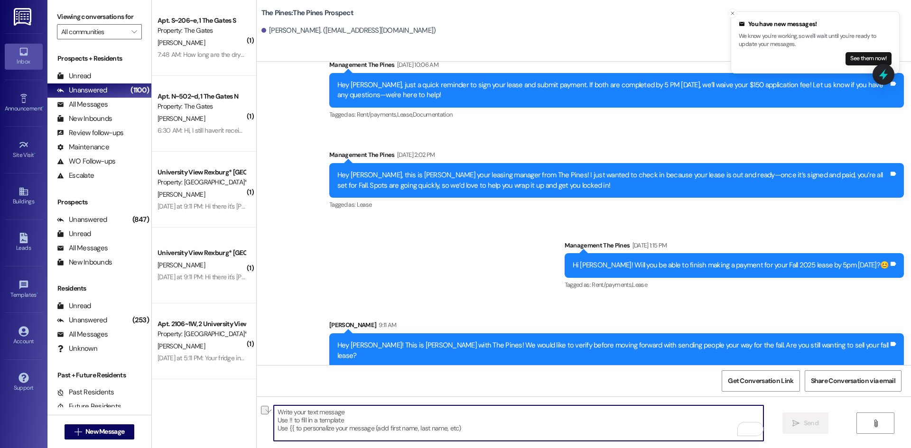
scroll to position [569, 0]
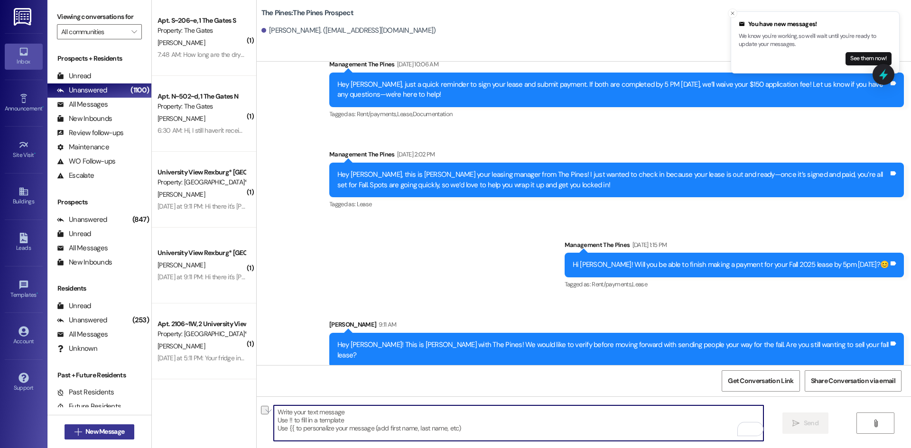
click at [85, 434] on span "New Message" at bounding box center [104, 432] width 39 height 10
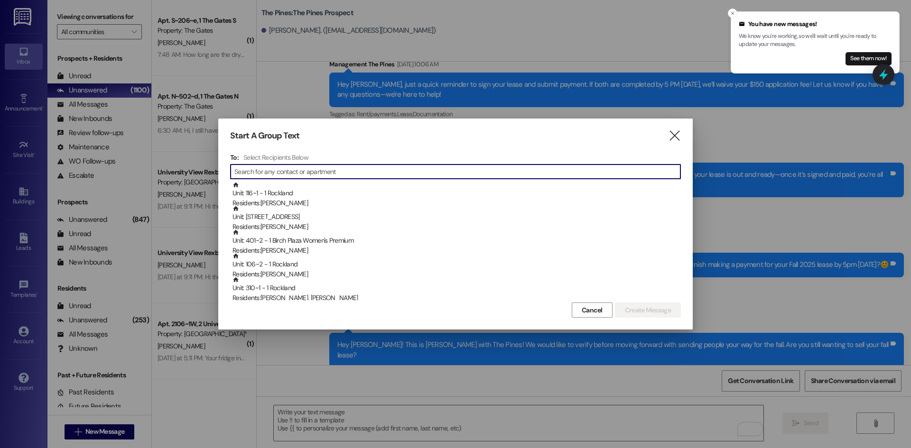
click at [274, 173] on input at bounding box center [457, 171] width 446 height 13
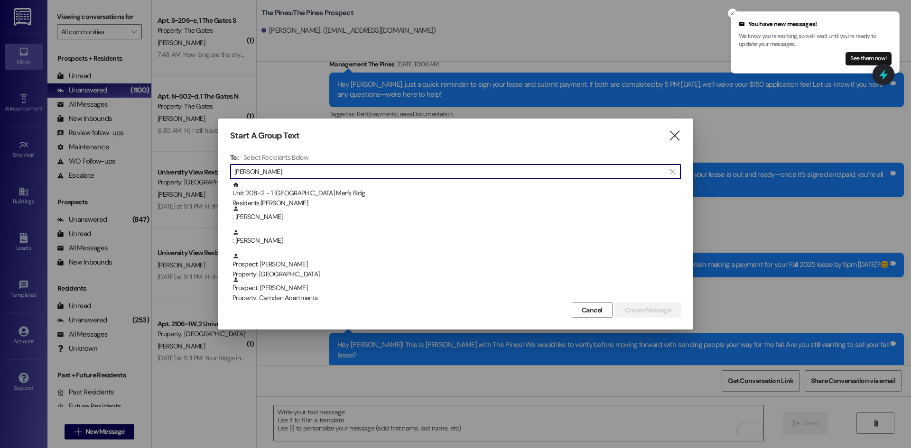
type input "[PERSON_NAME]"
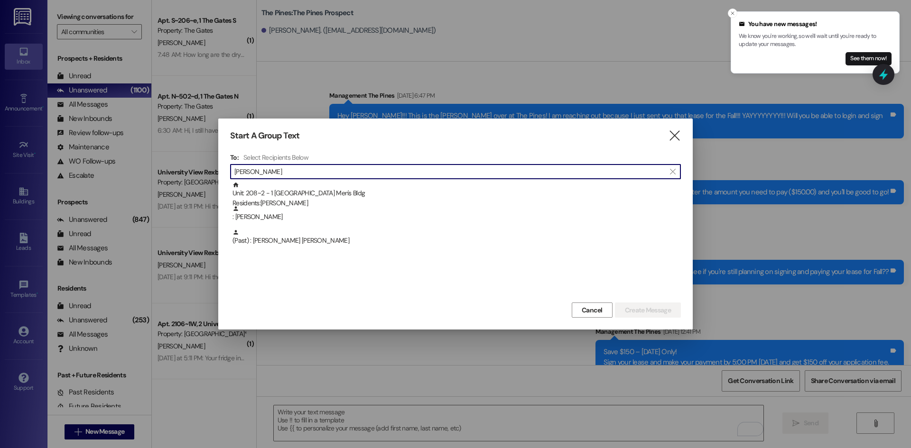
scroll to position [569, 0]
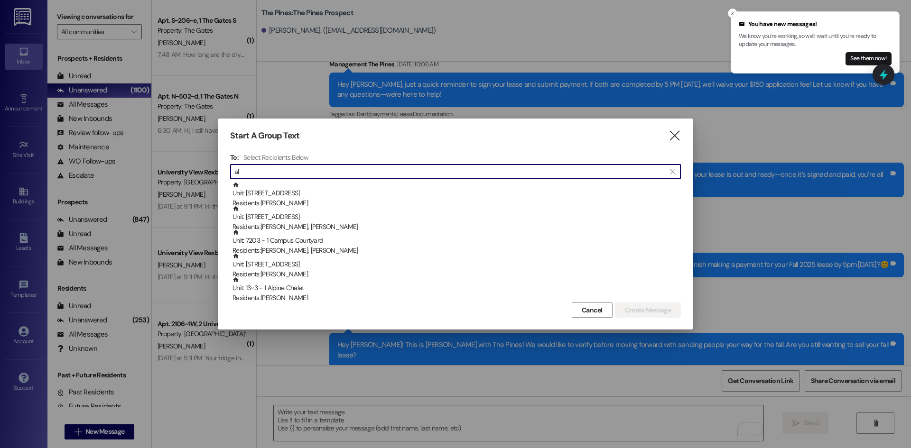
type input "a"
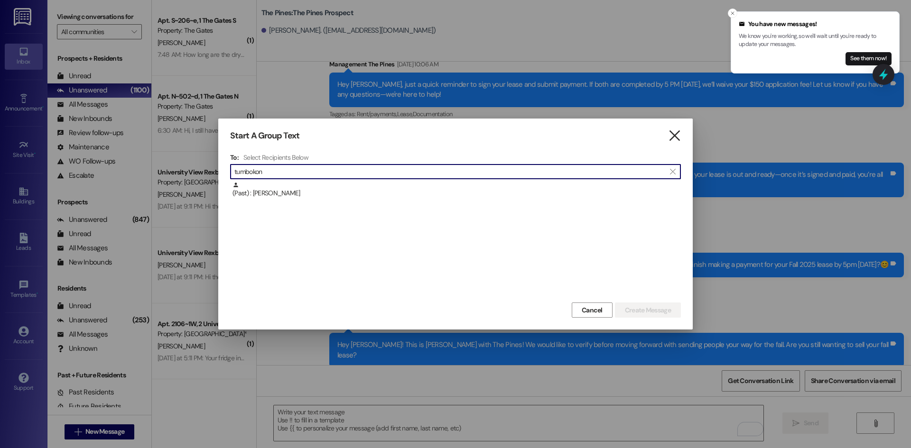
type input "tumbokon"
drag, startPoint x: 674, startPoint y: 131, endPoint x: 649, endPoint y: 131, distance: 24.2
click at [673, 132] on icon "" at bounding box center [674, 136] width 13 height 10
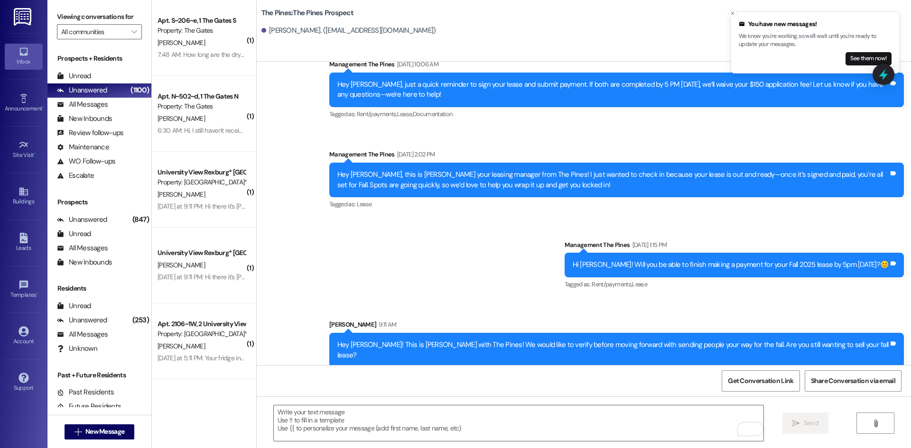
click at [30, 256] on div "Leads Go to Leads" at bounding box center [24, 243] width 38 height 46
click at [27, 247] on div "Leads" at bounding box center [23, 247] width 47 height 9
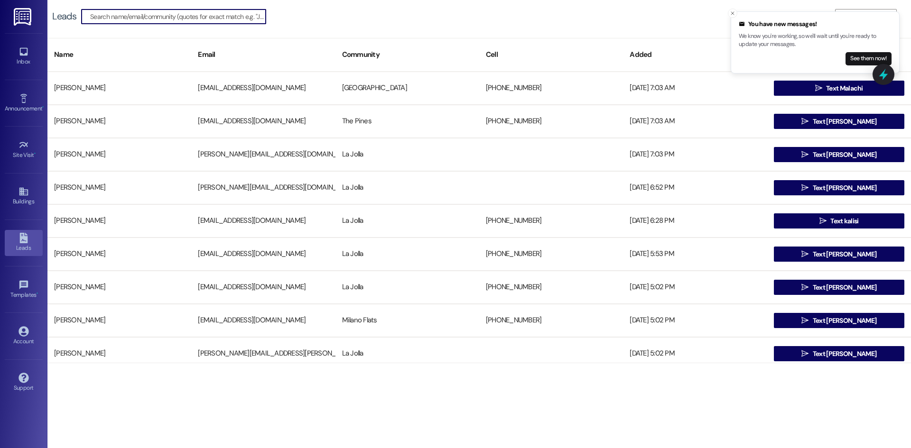
click at [186, 16] on input at bounding box center [177, 16] width 175 height 13
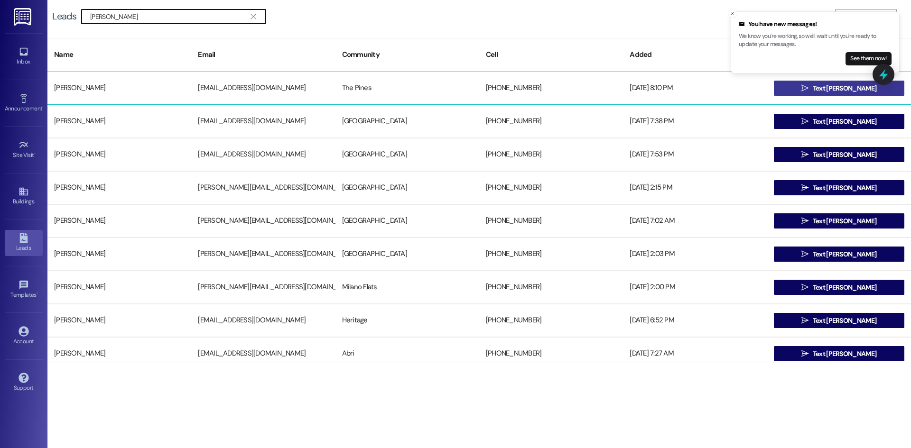
type input "[PERSON_NAME]"
click at [813, 87] on span "Text [PERSON_NAME]" at bounding box center [845, 88] width 64 height 10
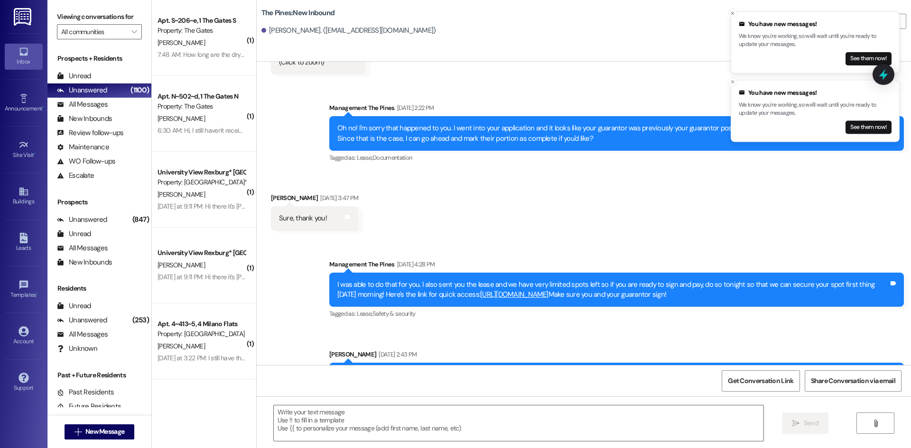
scroll to position [4978, 0]
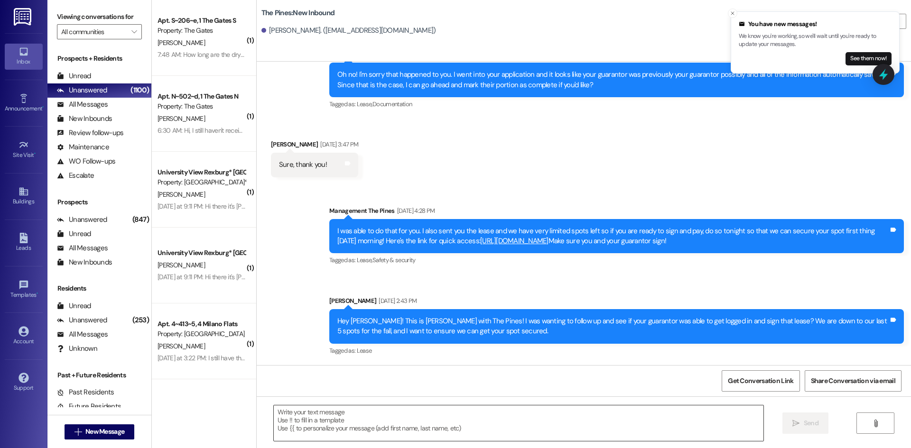
click at [623, 417] on textarea at bounding box center [518, 424] width 489 height 36
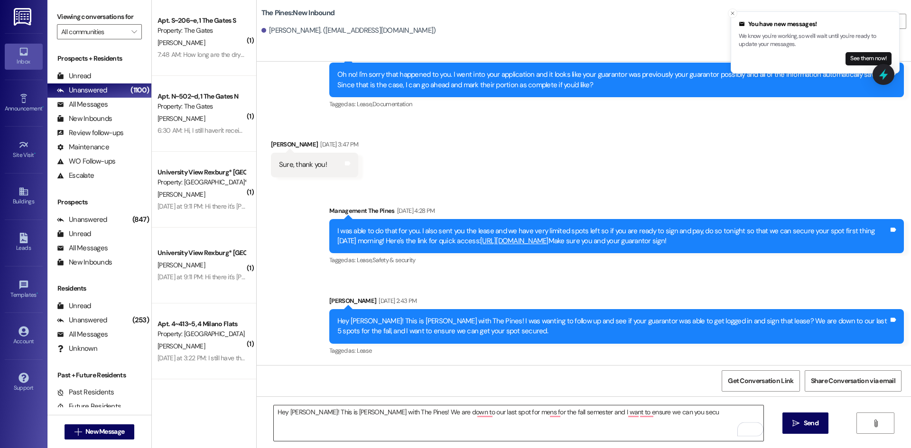
click at [655, 417] on textarea "Hey [PERSON_NAME]! This is [PERSON_NAME] with The Pines! We are down to our las…" at bounding box center [518, 424] width 489 height 36
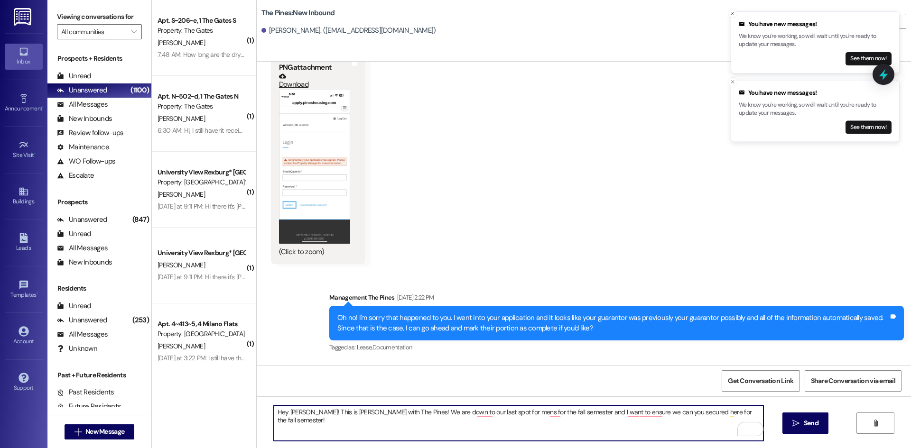
scroll to position [4741, 0]
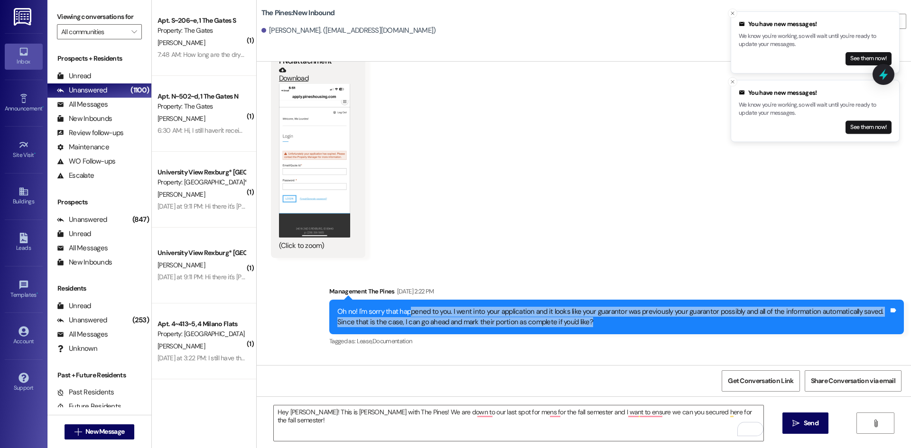
drag, startPoint x: 402, startPoint y: 310, endPoint x: 567, endPoint y: 323, distance: 165.1
click at [567, 323] on div "Oh no! I'm sorry that happened to you. I went into your application and it look…" at bounding box center [612, 317] width 551 height 20
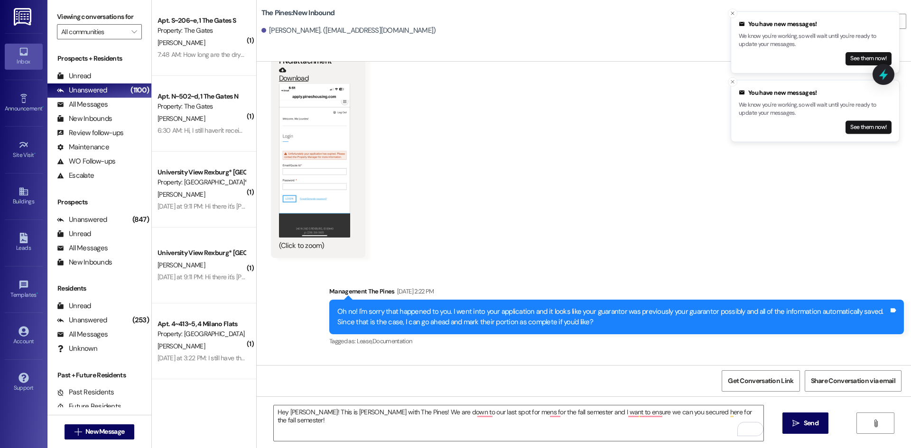
click at [601, 338] on div "Tagged as: Lease , Click to highlight conversations about Lease Documentation C…" at bounding box center [616, 341] width 574 height 14
click at [577, 416] on textarea "Hey [PERSON_NAME]! This is [PERSON_NAME] with The Pines! We are down to our las…" at bounding box center [518, 424] width 489 height 36
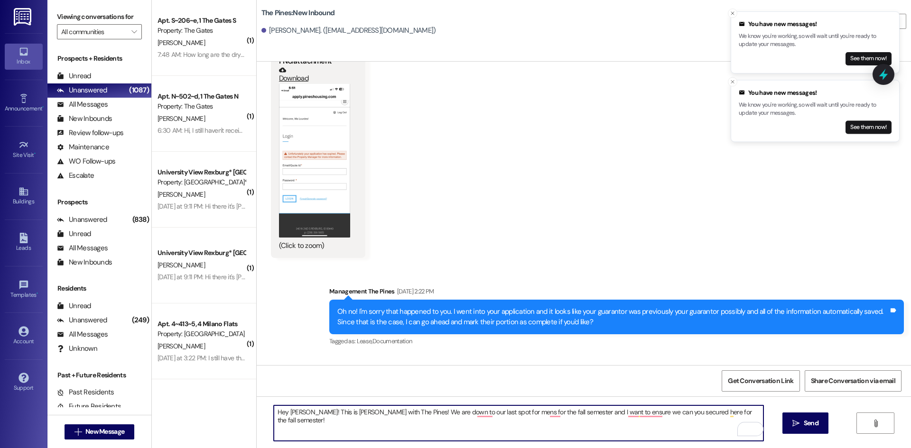
drag, startPoint x: 307, startPoint y: 416, endPoint x: 505, endPoint y: 416, distance: 197.3
click at [505, 416] on textarea "Hey [PERSON_NAME]! This is [PERSON_NAME] with The Pines! We are down to our las…" at bounding box center [518, 424] width 489 height 36
click at [499, 426] on textarea "Hey [PERSON_NAME]! This is [PERSON_NAME] with The Pines! We are down to our las…" at bounding box center [518, 424] width 489 height 36
click at [574, 407] on textarea "Hey [PERSON_NAME]! This is [PERSON_NAME] with The Pines! We are down to our las…" at bounding box center [518, 424] width 489 height 36
drag, startPoint x: 566, startPoint y: 413, endPoint x: 661, endPoint y: 419, distance: 94.6
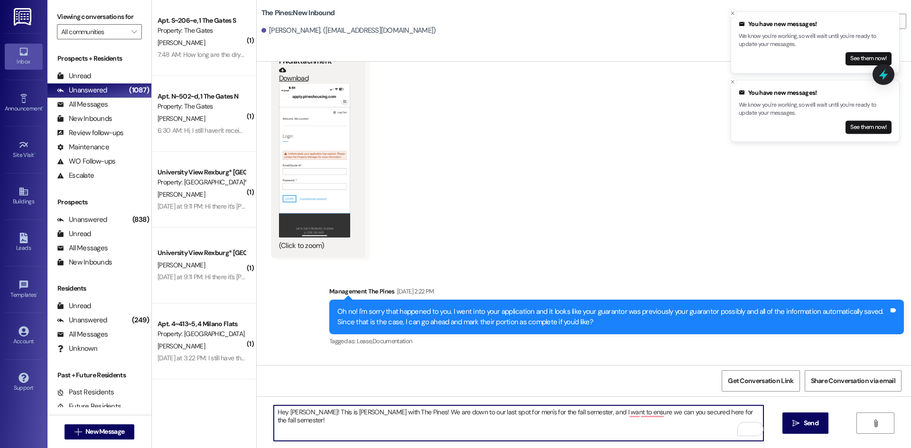
click at [660, 419] on textarea "Hey [PERSON_NAME]! This is [PERSON_NAME] with The Pines! We are down to our las…" at bounding box center [518, 424] width 489 height 36
click at [662, 420] on textarea "Hey [PERSON_NAME]! This is [PERSON_NAME] with The Pines! We are down to our las…" at bounding box center [518, 424] width 489 height 36
click at [730, 411] on textarea "Hey [PERSON_NAME]! This is [PERSON_NAME] with The Pines! We are down to our las…" at bounding box center [518, 424] width 489 height 36
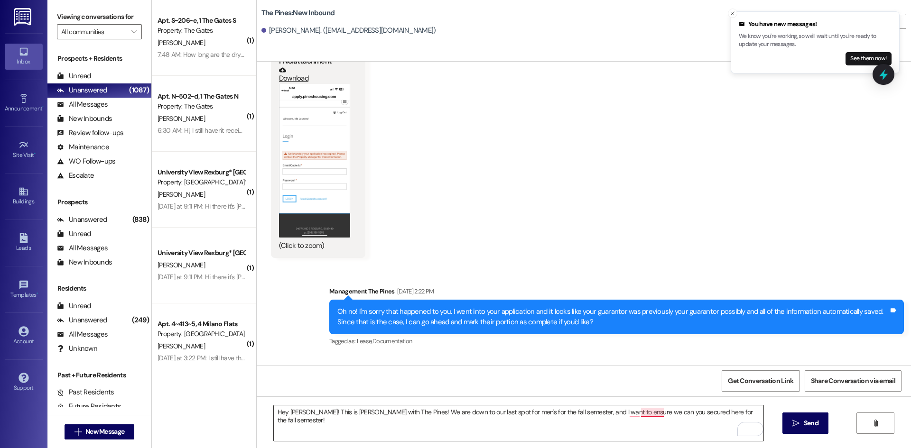
drag, startPoint x: 654, startPoint y: 416, endPoint x: 641, endPoint y: 416, distance: 12.8
click at [654, 416] on textarea "Hey [PERSON_NAME]! This is [PERSON_NAME] with The Pines! We are down to our las…" at bounding box center [518, 424] width 489 height 36
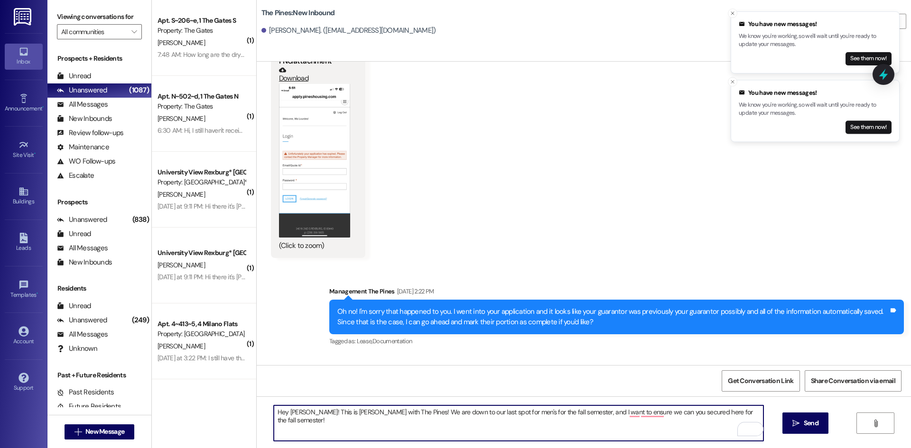
drag, startPoint x: 562, startPoint y: 416, endPoint x: 622, endPoint y: 416, distance: 59.8
click at [621, 416] on textarea "Hey [PERSON_NAME]! This is [PERSON_NAME] with The Pines! We are down to our las…" at bounding box center [518, 424] width 489 height 36
click at [630, 415] on textarea "Hey [PERSON_NAME]! This is [PERSON_NAME] with The Pines! We are down to our las…" at bounding box center [518, 424] width 489 height 36
drag, startPoint x: 651, startPoint y: 412, endPoint x: 673, endPoint y: 412, distance: 21.8
click at [673, 412] on textarea "Hey [PERSON_NAME]! This is [PERSON_NAME] with The Pines! We are down to our las…" at bounding box center [518, 424] width 489 height 36
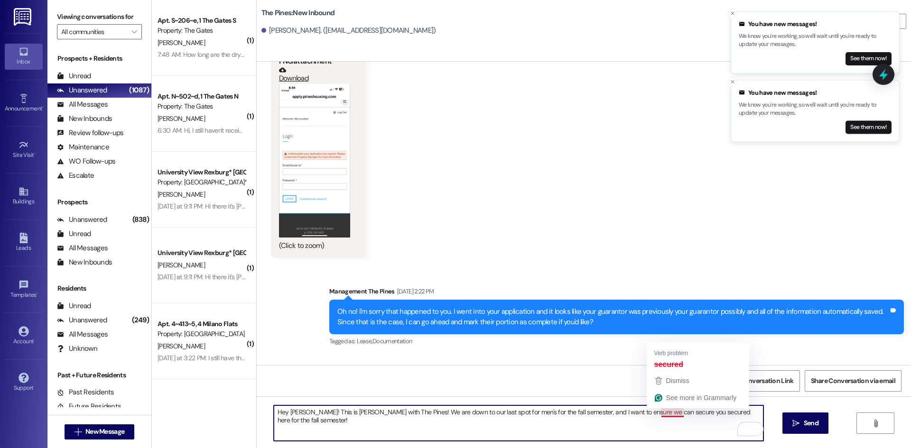
click at [658, 426] on textarea "Hey [PERSON_NAME]! This is [PERSON_NAME] with The Pines! We are down to our las…" at bounding box center [518, 424] width 489 height 36
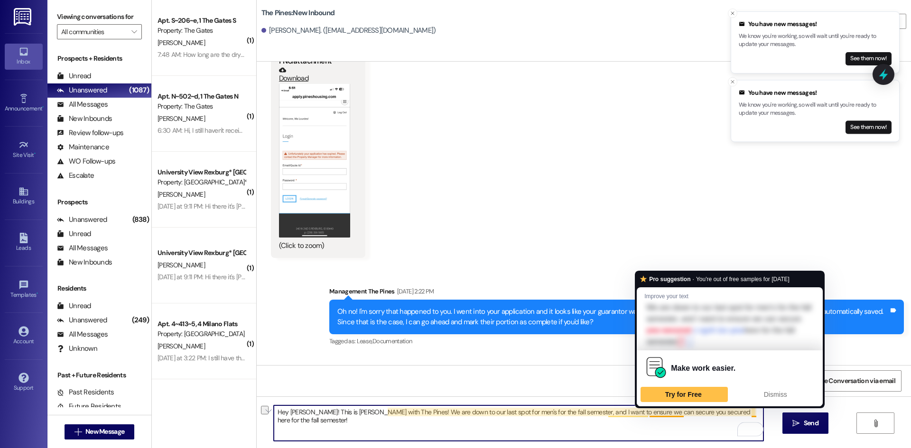
drag, startPoint x: 625, startPoint y: 413, endPoint x: 653, endPoint y: 413, distance: 27.5
click at [653, 413] on textarea "Hey [PERSON_NAME]! This is [PERSON_NAME] with The Pines! We are down to our las…" at bounding box center [518, 424] width 489 height 36
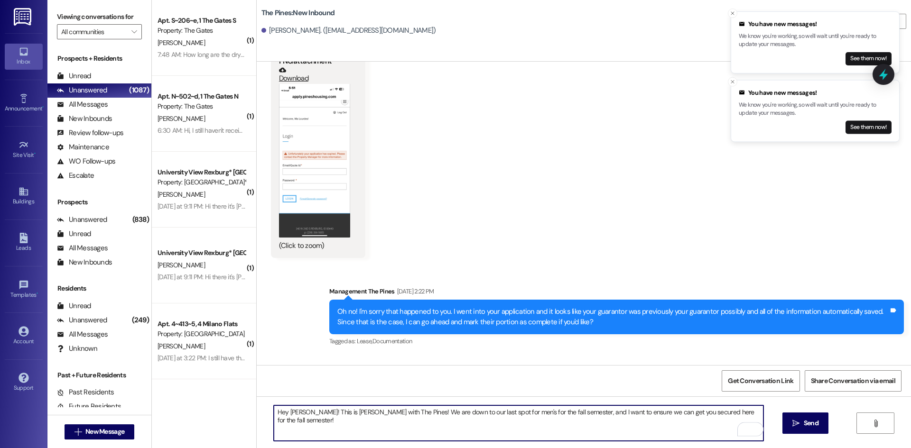
click at [748, 416] on textarea "Hey [PERSON_NAME]! This is [PERSON_NAME] with The Pines! We are down to our las…" at bounding box center [518, 424] width 489 height 36
type textarea "Hey [PERSON_NAME]! This is [PERSON_NAME] with The Pines! We are down to our las…"
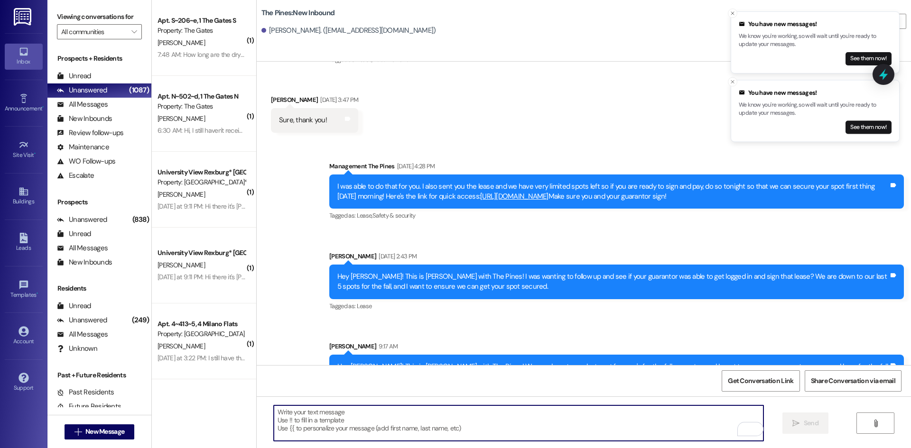
scroll to position [5055, 0]
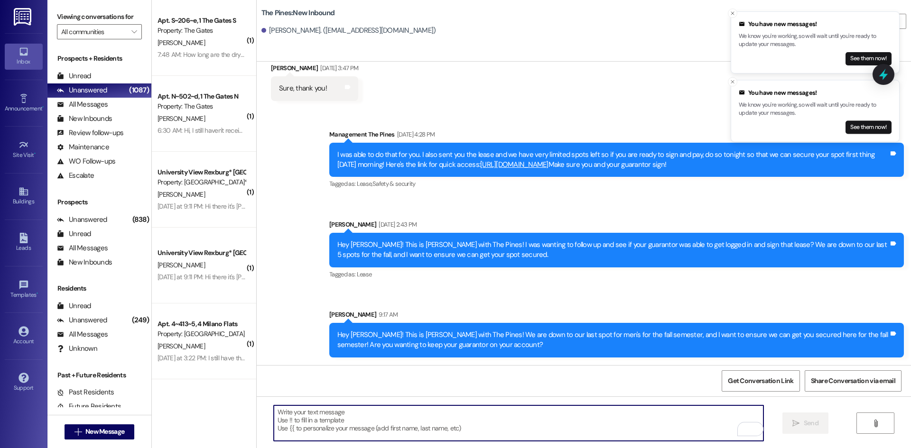
click at [400, 338] on div "Hey [PERSON_NAME]! This is [PERSON_NAME] with The Pines! We are down to our las…" at bounding box center [612, 340] width 551 height 20
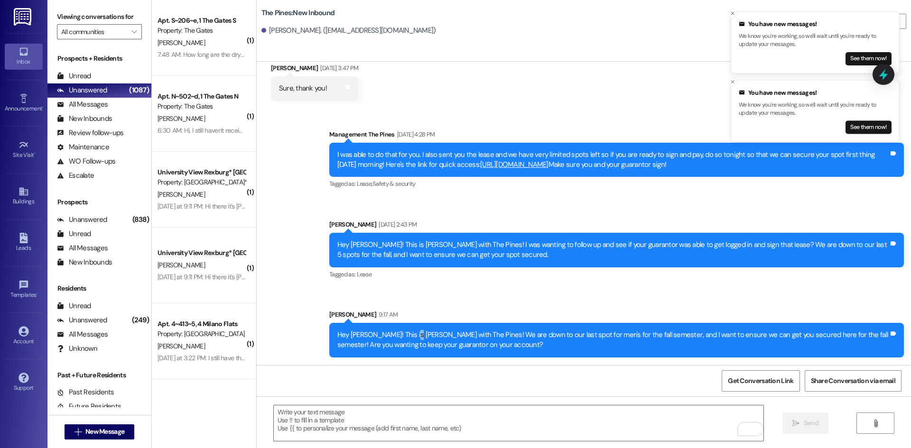
click at [400, 338] on div "Hey [PERSON_NAME]! This is [PERSON_NAME] with The Pines! We are down to our las…" at bounding box center [612, 340] width 551 height 20
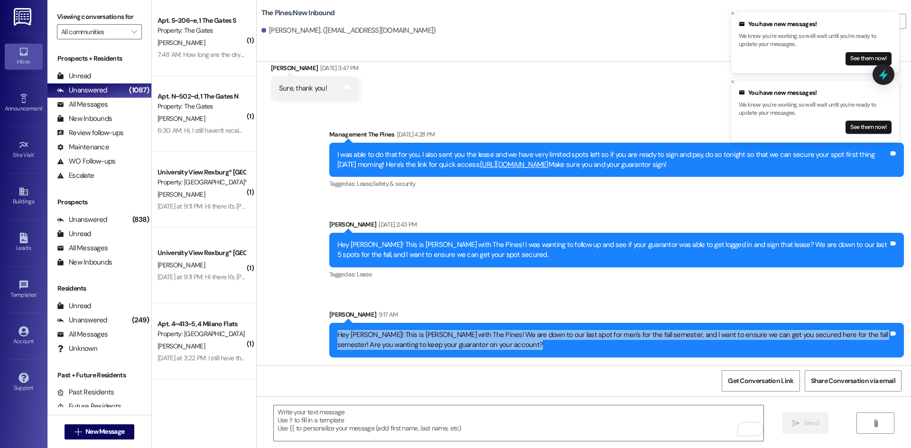
click at [400, 338] on div "Hey [PERSON_NAME]! This is [PERSON_NAME] with The Pines! We are down to our las…" at bounding box center [612, 340] width 551 height 20
copy div "Hey [PERSON_NAME]! This is [PERSON_NAME] with The Pines! We are down to our las…"
